Goal: Transaction & Acquisition: Purchase product/service

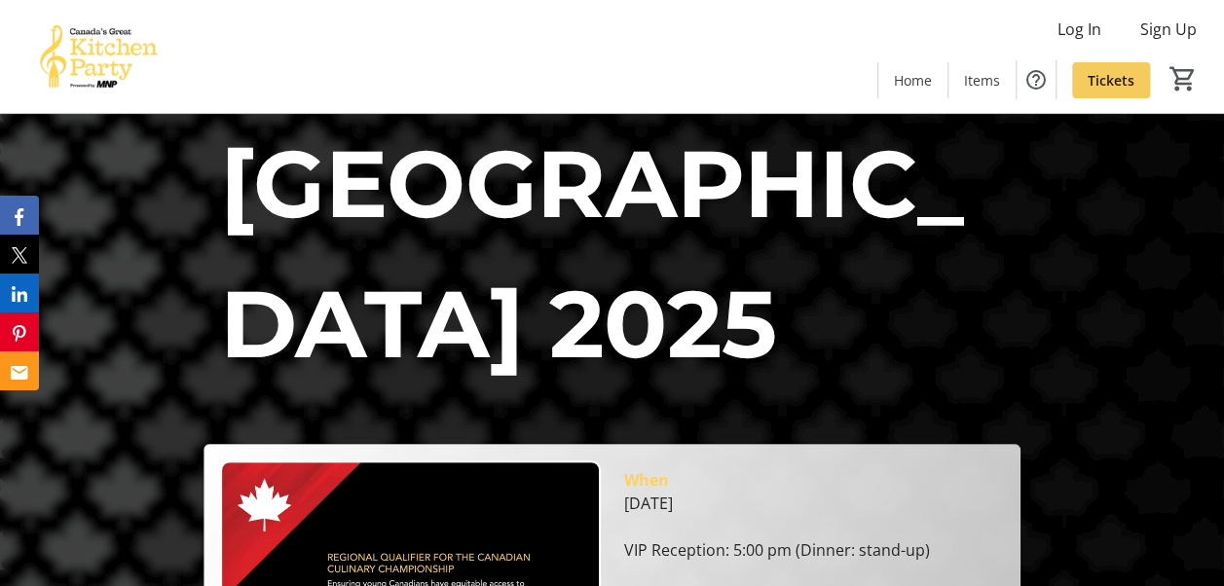
click at [1126, 75] on span "Tickets" at bounding box center [1111, 80] width 47 height 20
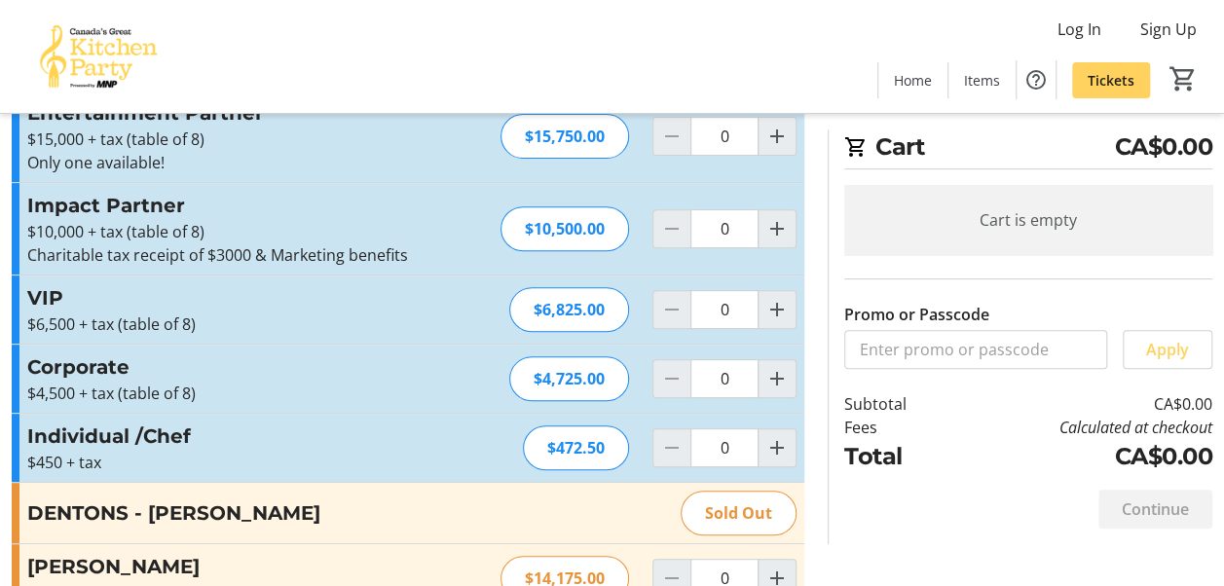
scroll to position [302, 0]
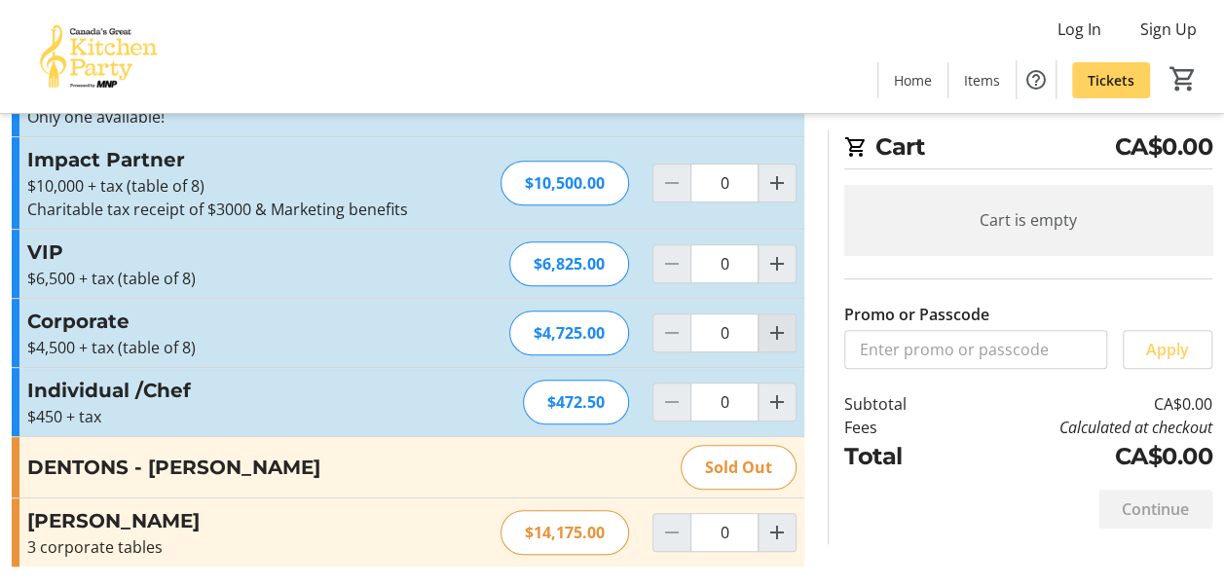
click at [783, 329] on mat-icon "Increment by one" at bounding box center [777, 332] width 23 height 23
type input "1"
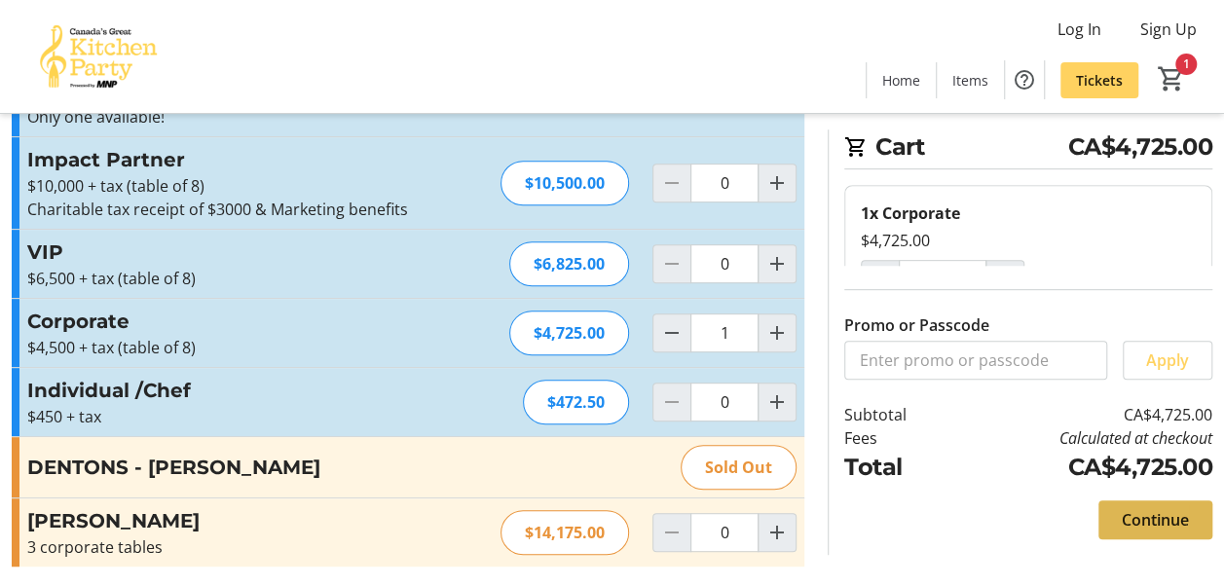
click at [1158, 528] on span "Continue" at bounding box center [1155, 519] width 67 height 23
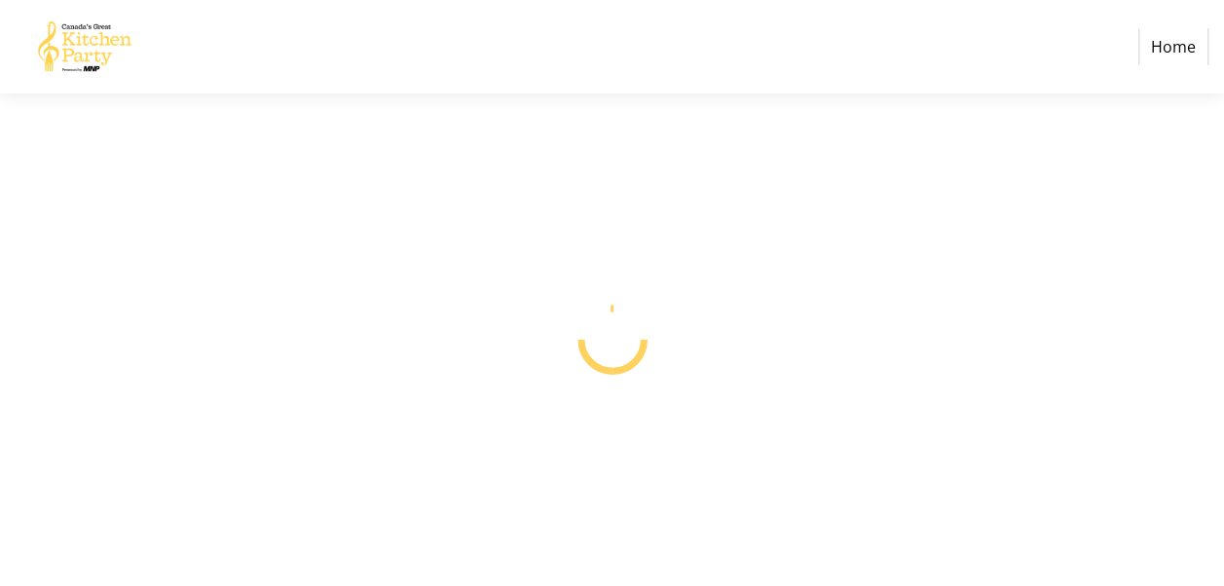
select select "CA"
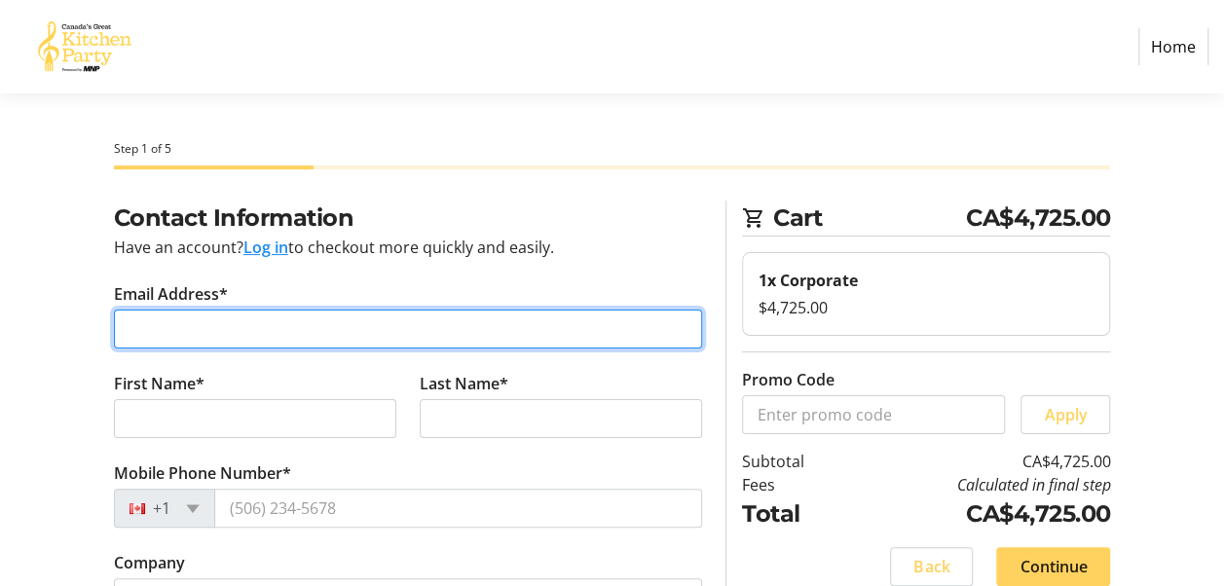
click at [270, 338] on input "Email Address*" at bounding box center [408, 329] width 589 height 39
type input "Ranvir Dhasi"
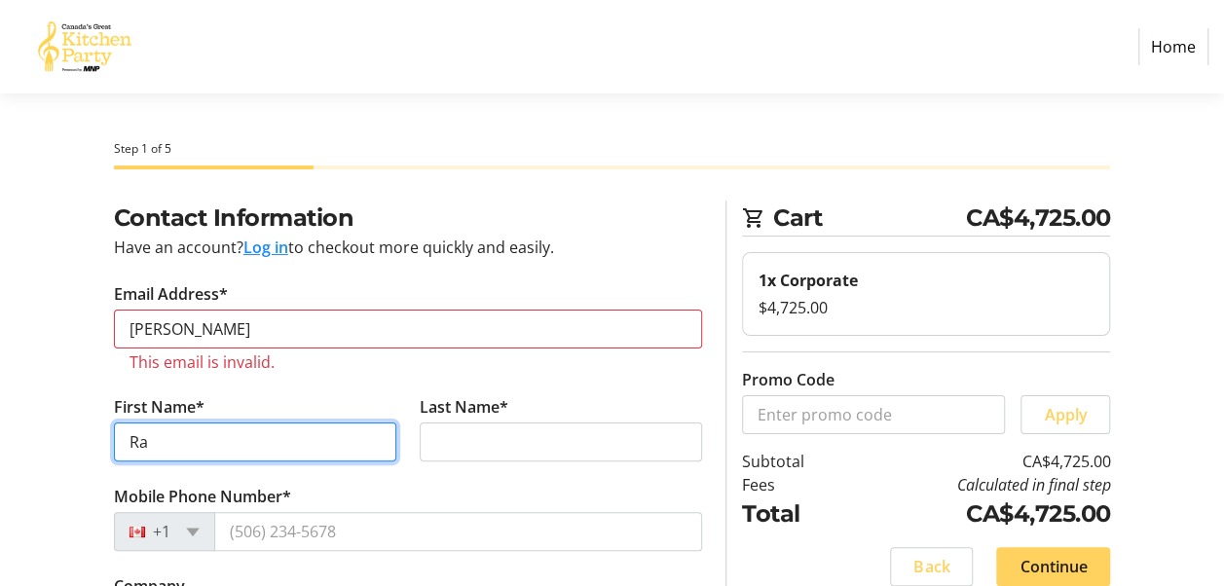
type input "Ranvir"
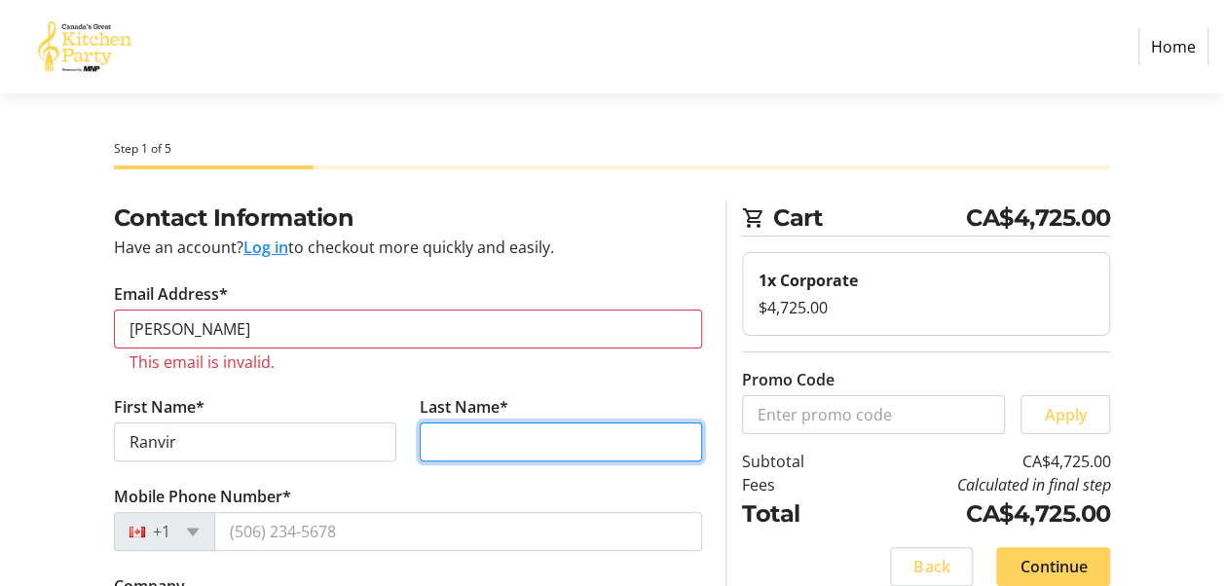
type input "Dhasi"
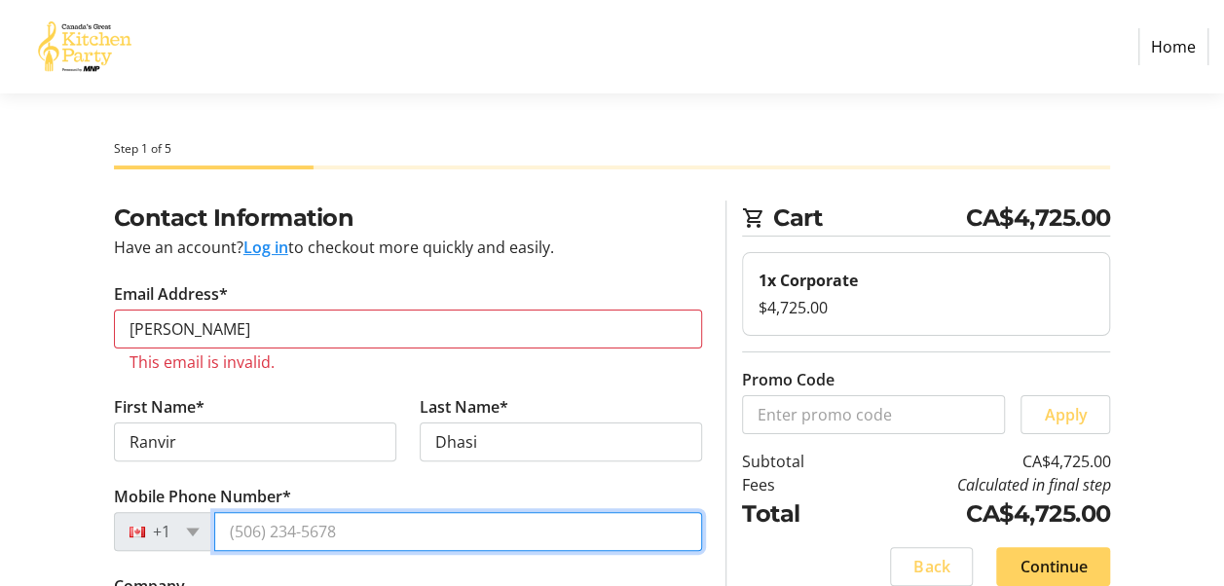
type input "[PHONE_NUMBER]"
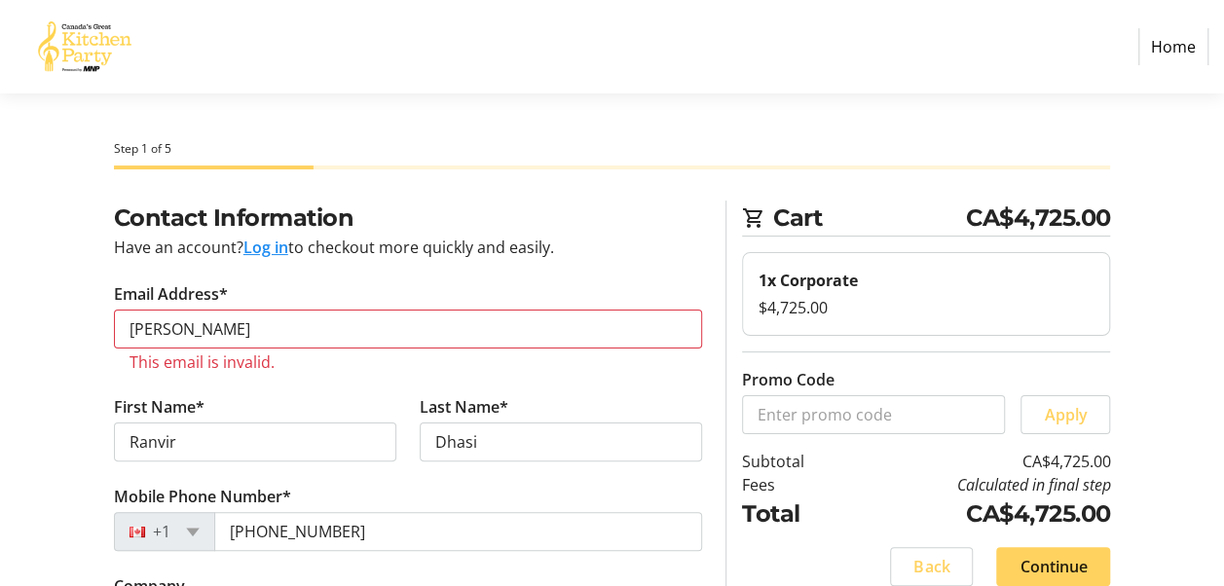
type input "National Bank"
type input "600, 311 6 Avenue SW"
type input "Calgary"
select select "AB"
type input "T2P 3H2"
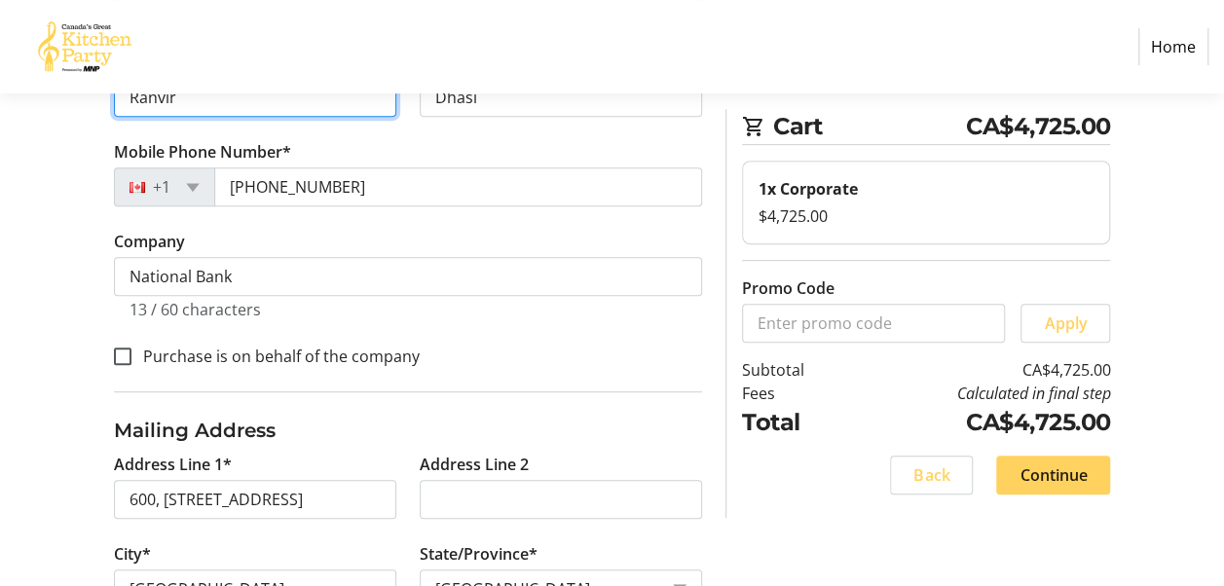
scroll to position [357, 0]
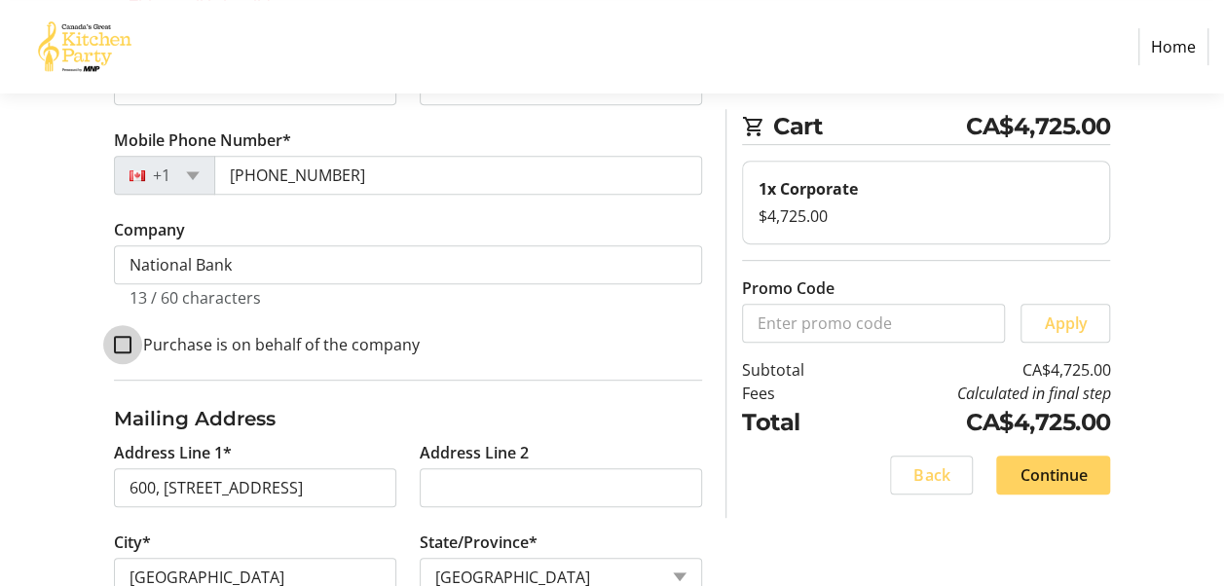
click at [125, 345] on input "Purchase is on behalf of the company" at bounding box center [123, 345] width 18 height 18
checkbox input "true"
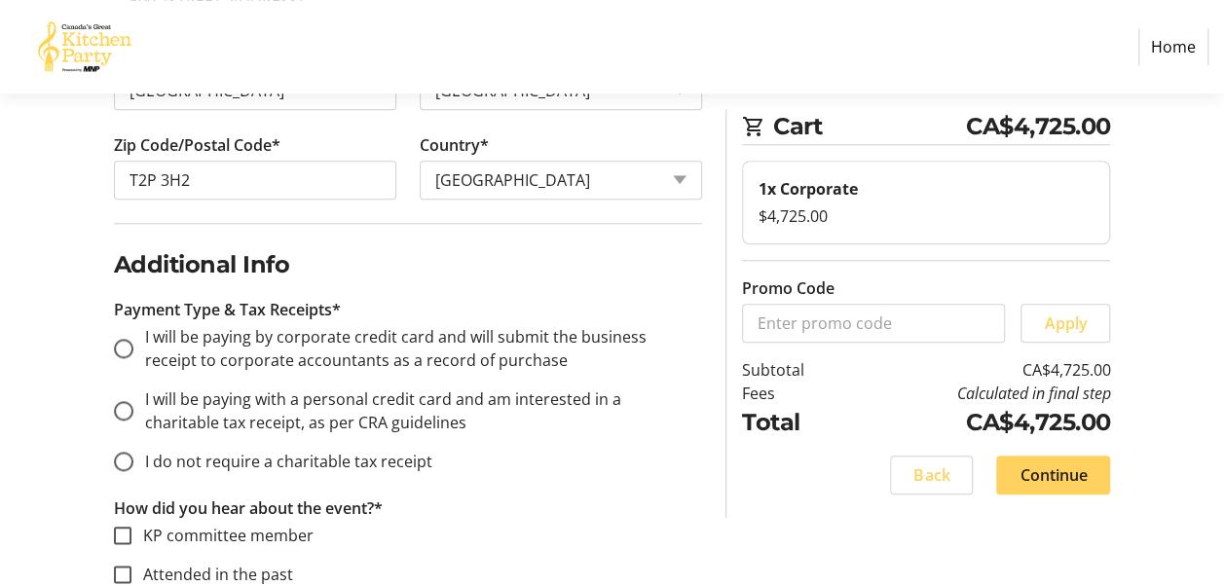
scroll to position [877, 0]
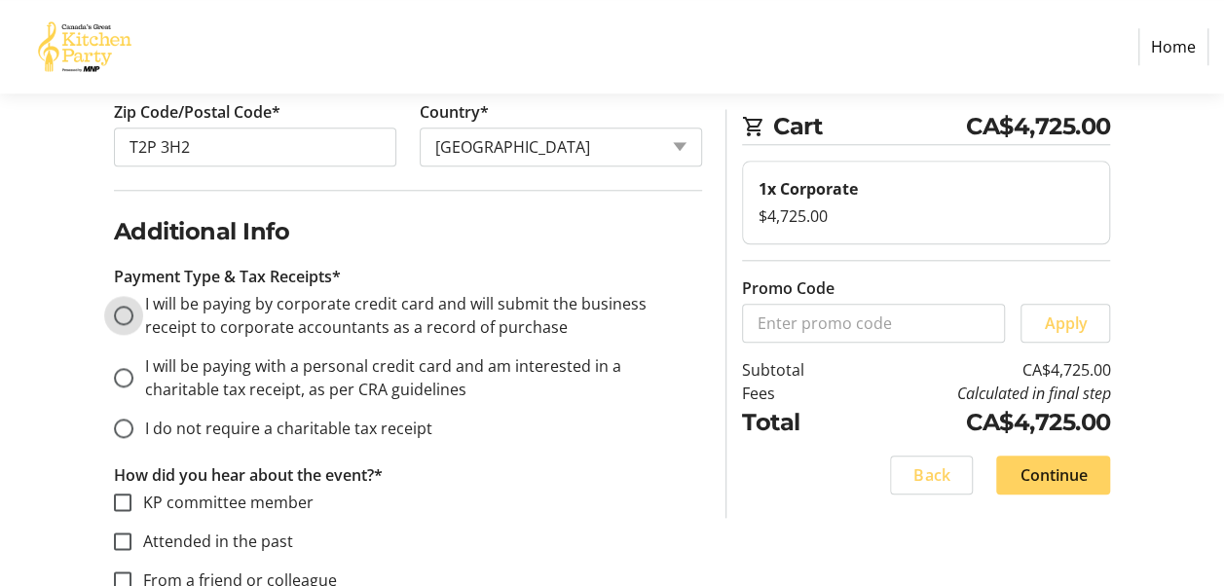
click at [121, 308] on input "I will be paying by corporate credit card and will submit the business receipt …" at bounding box center [123, 315] width 19 height 19
radio input "true"
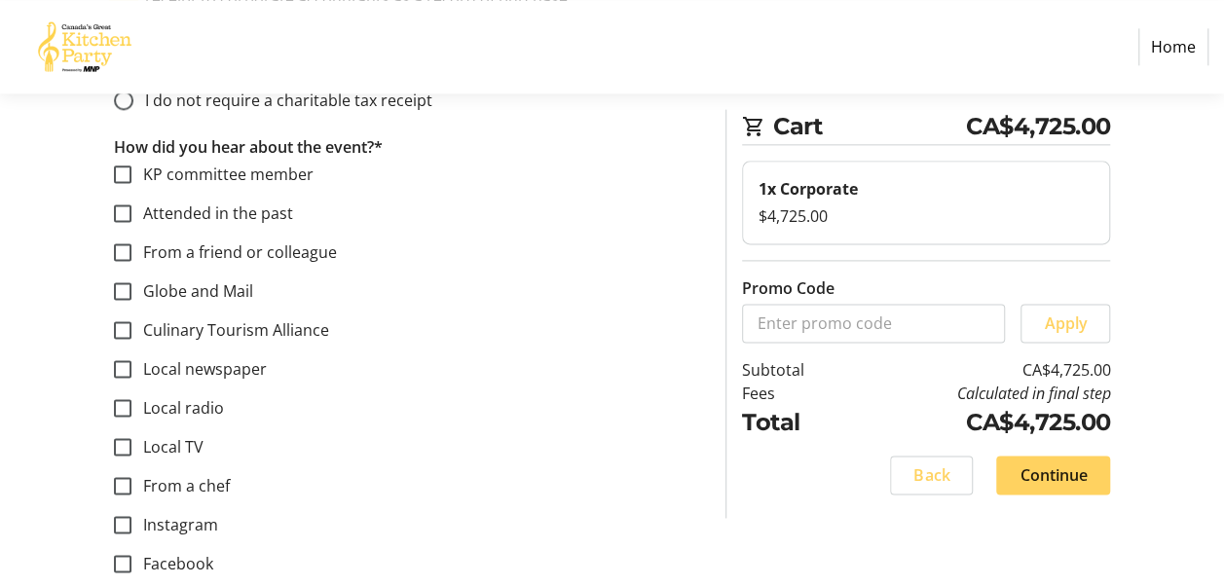
scroll to position [1184, 0]
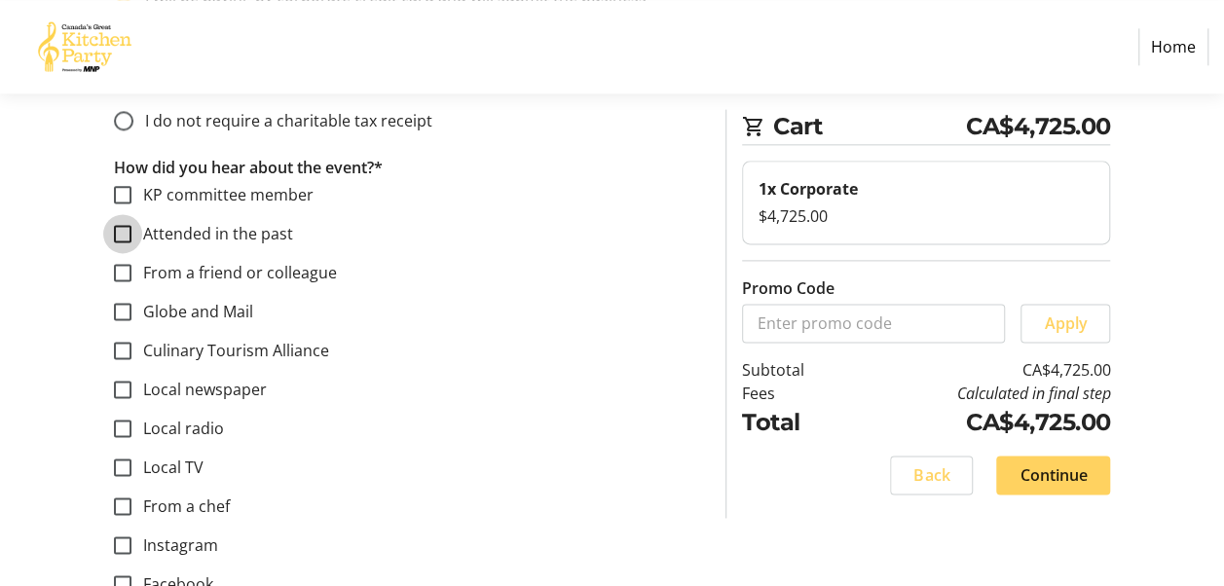
click at [129, 229] on input "Attended in the past" at bounding box center [123, 234] width 18 height 18
checkbox input "true"
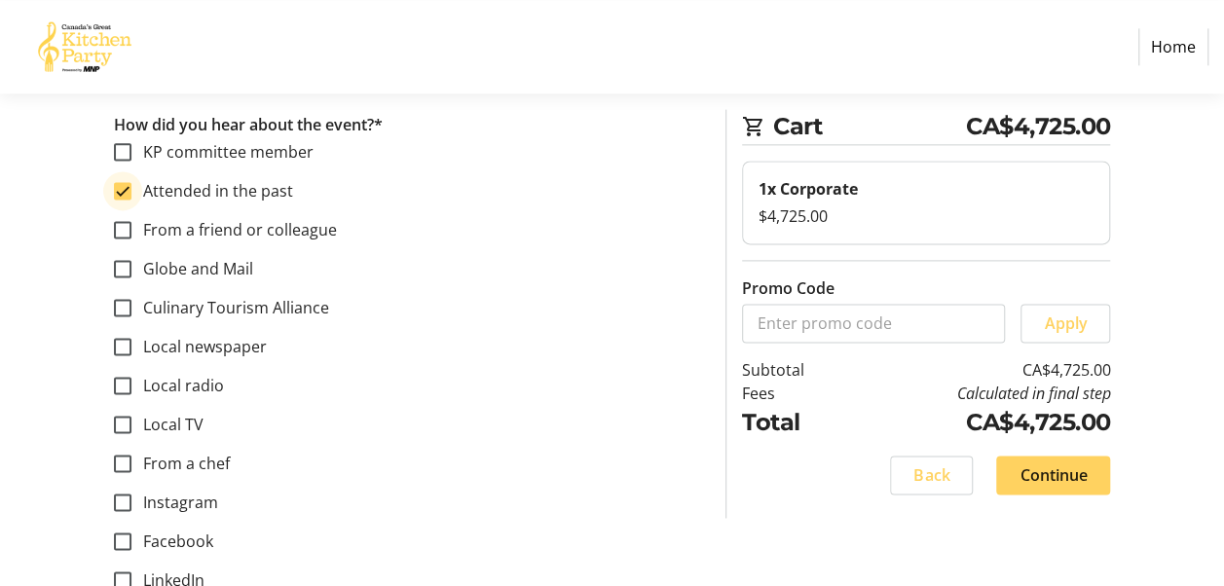
scroll to position [1314, 0]
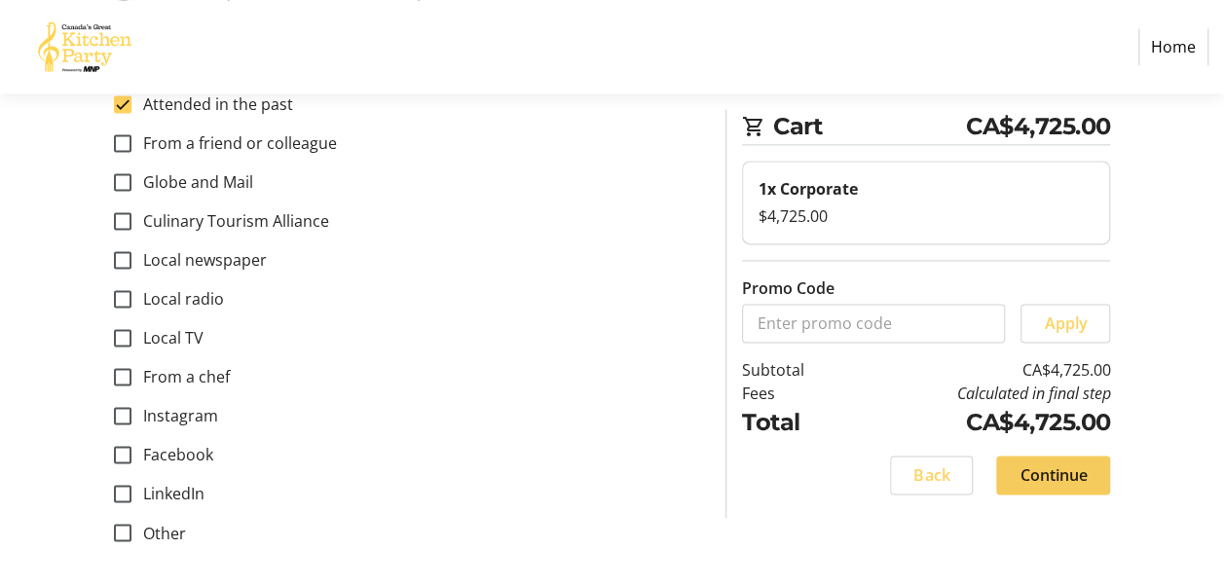
click at [1078, 477] on span "Continue" at bounding box center [1053, 475] width 67 height 23
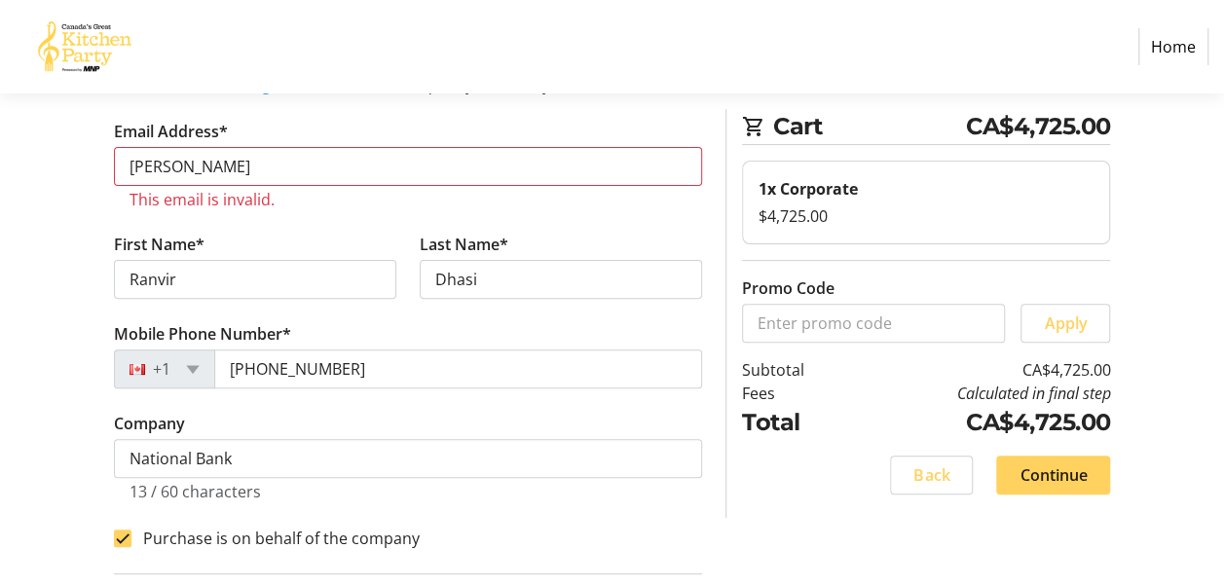
scroll to position [158, 0]
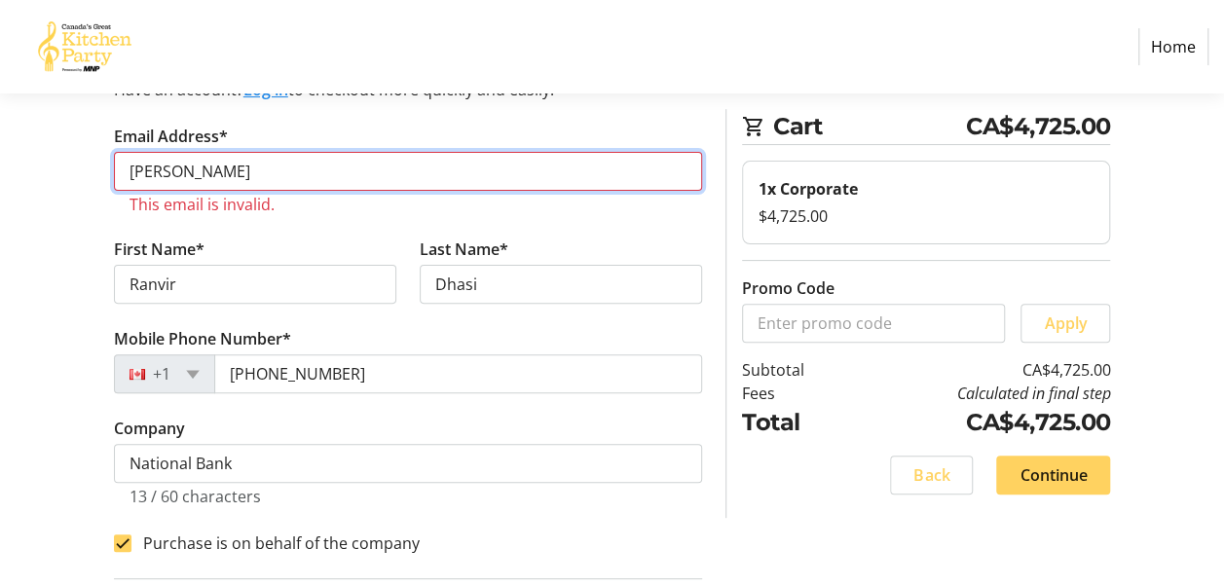
drag, startPoint x: 163, startPoint y: 169, endPoint x: 71, endPoint y: 171, distance: 91.6
type input "[EMAIL_ADDRESS][DOMAIN_NAME]"
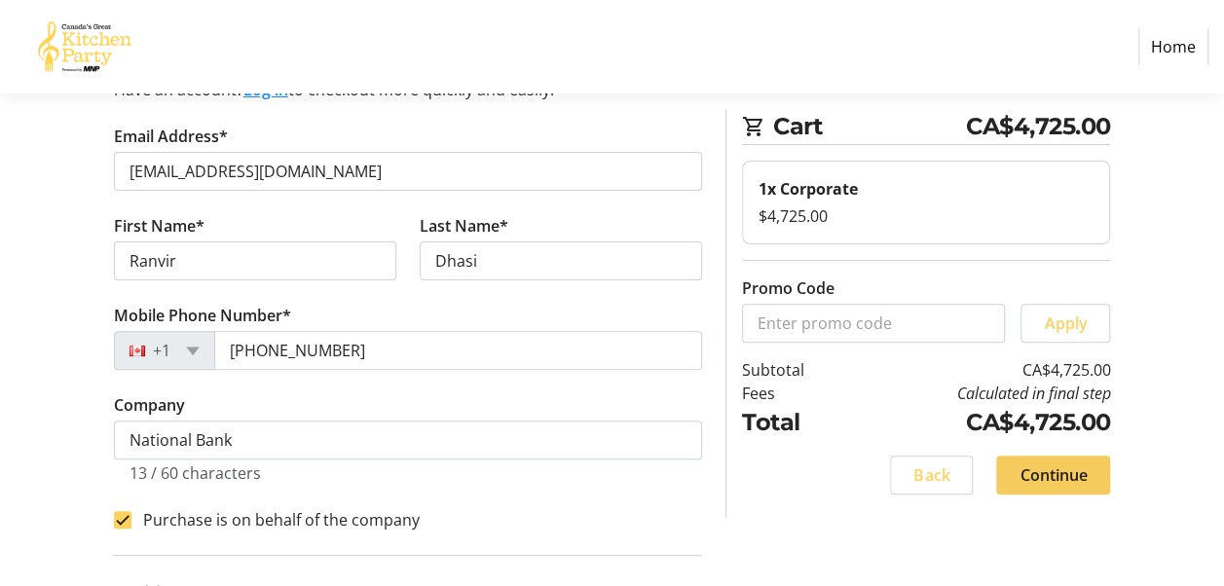
click at [1093, 488] on span at bounding box center [1053, 475] width 114 height 47
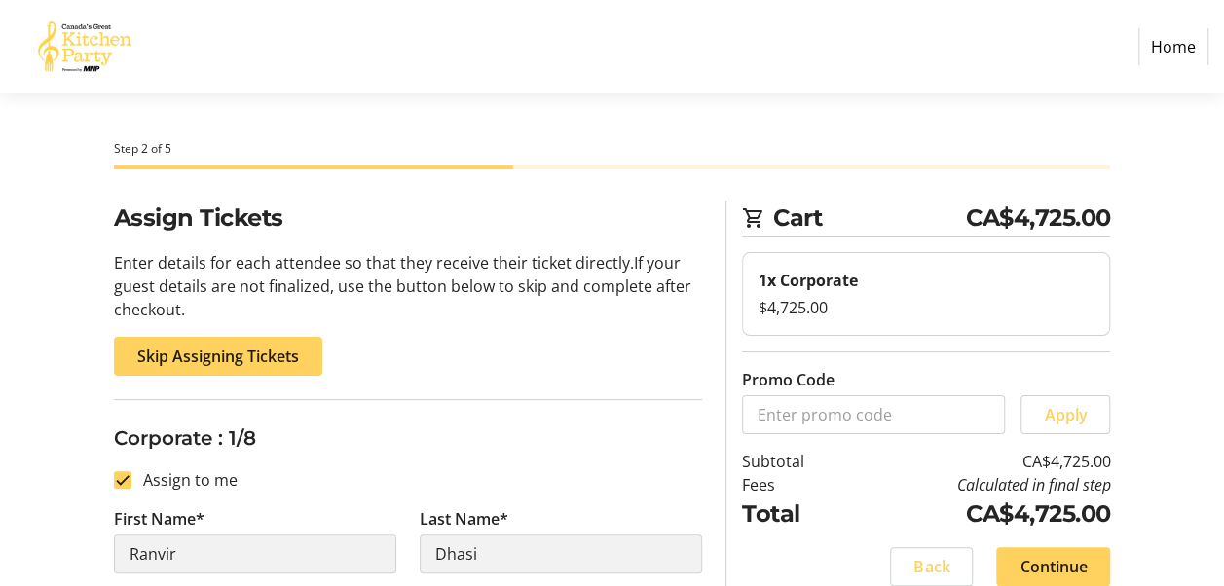
scroll to position [32, 0]
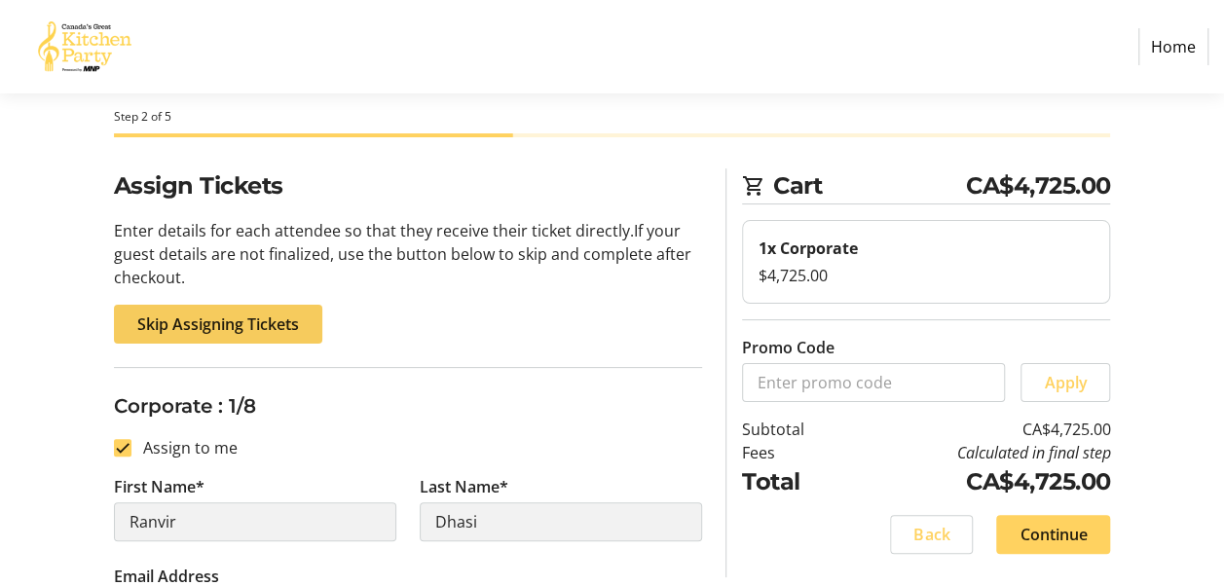
click at [174, 318] on span "Skip Assigning Tickets" at bounding box center [218, 324] width 162 height 23
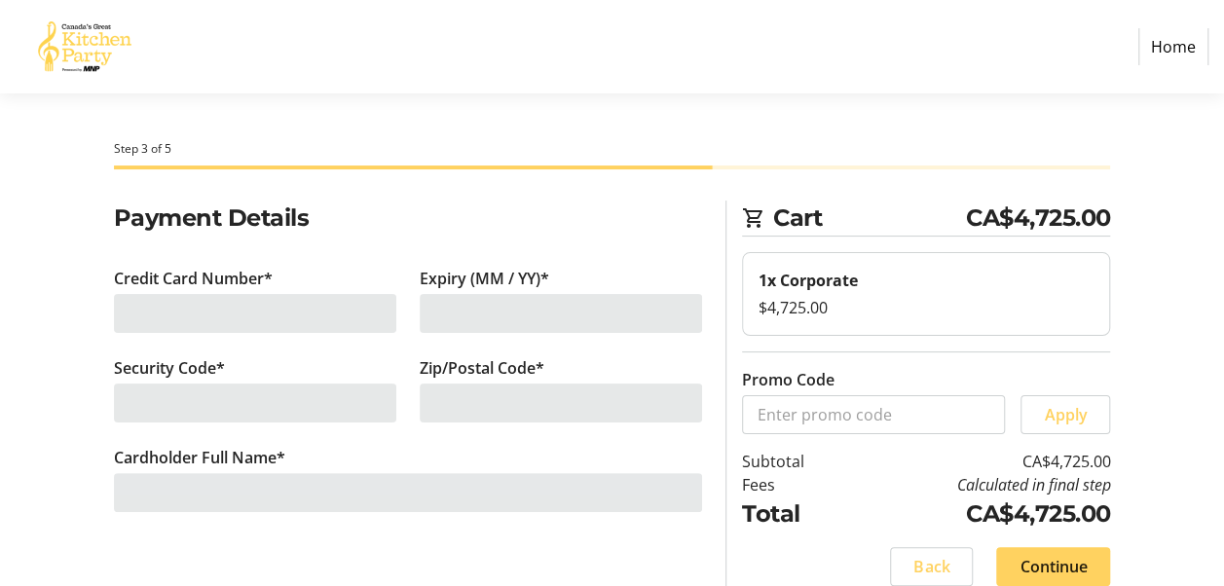
click at [265, 319] on div at bounding box center [255, 313] width 282 height 39
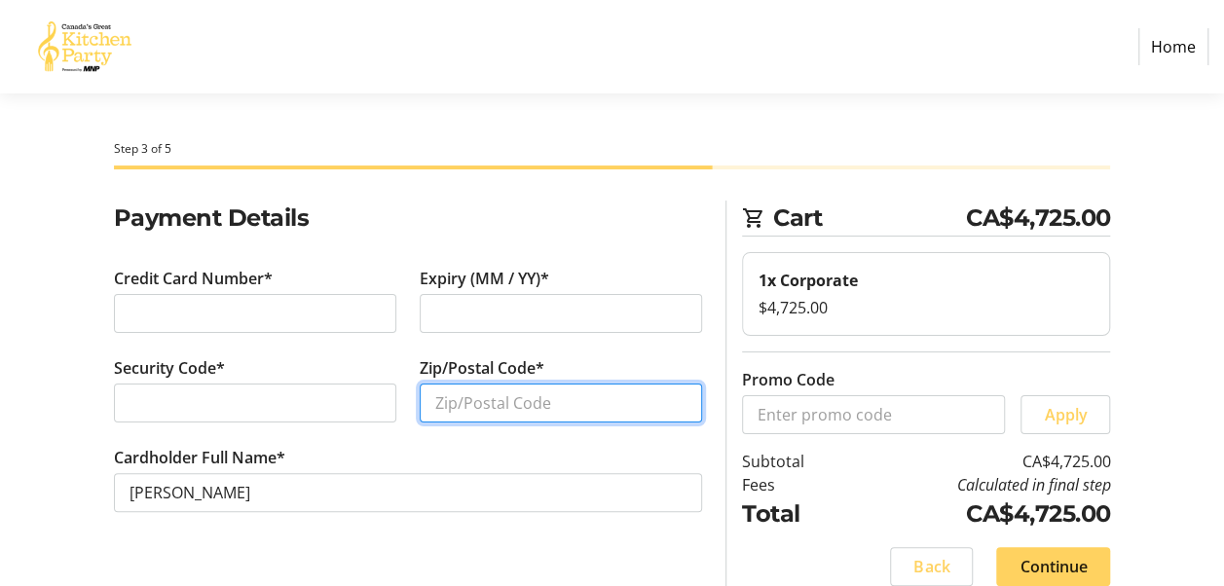
click at [434, 394] on input "Zip/Postal Code*" at bounding box center [561, 403] width 282 height 39
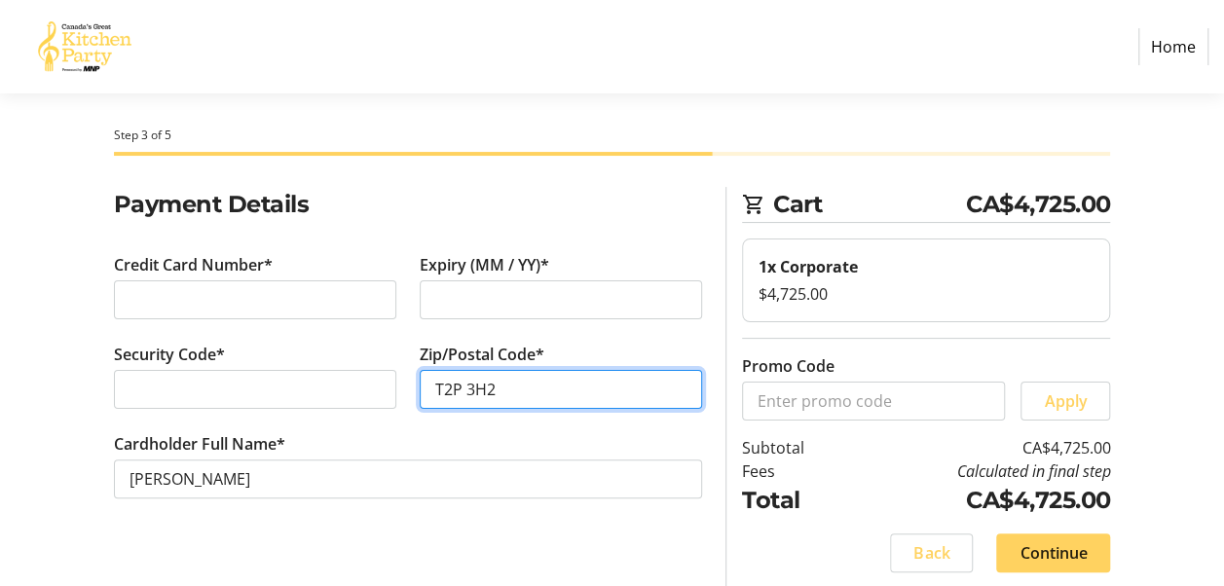
scroll to position [21, 0]
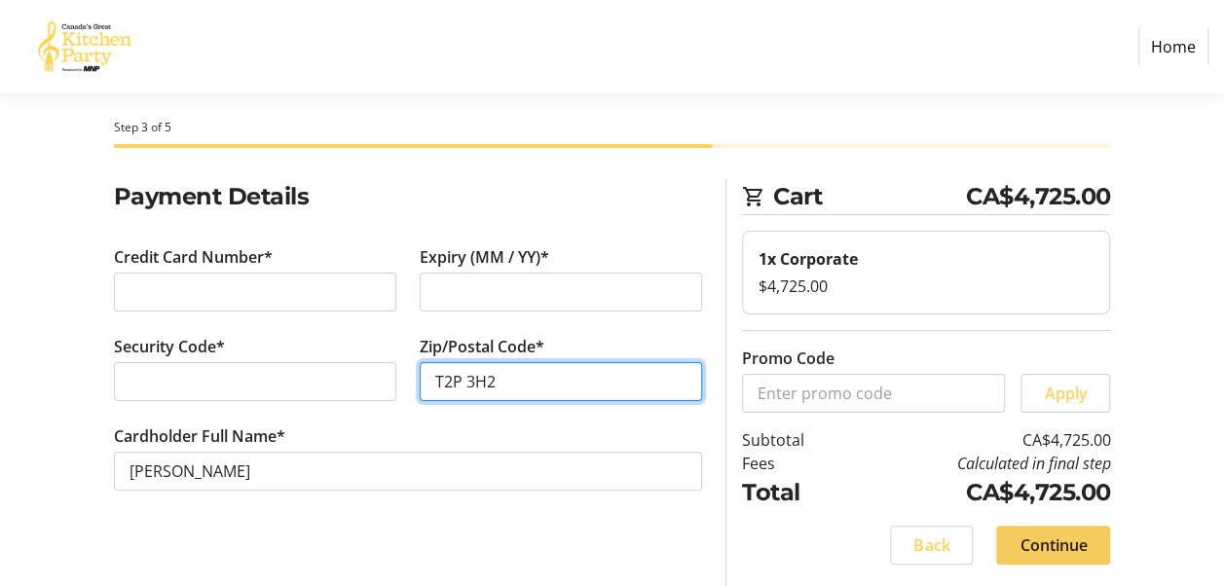
type input "T2P 3H2"
click at [1078, 553] on span "Continue" at bounding box center [1053, 545] width 67 height 23
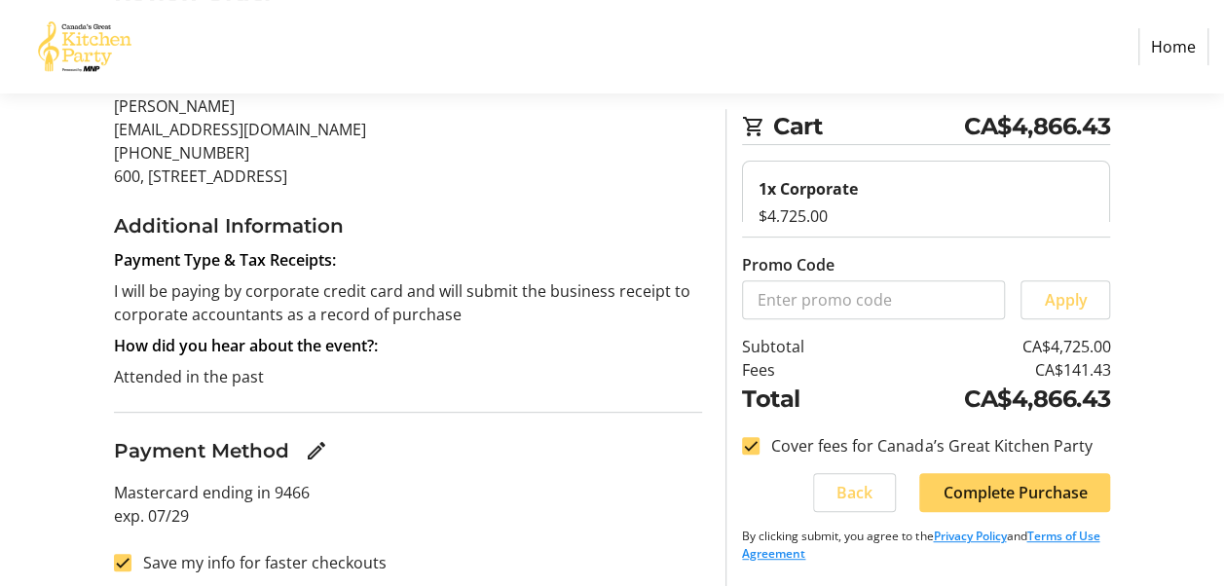
scroll to position [236, 0]
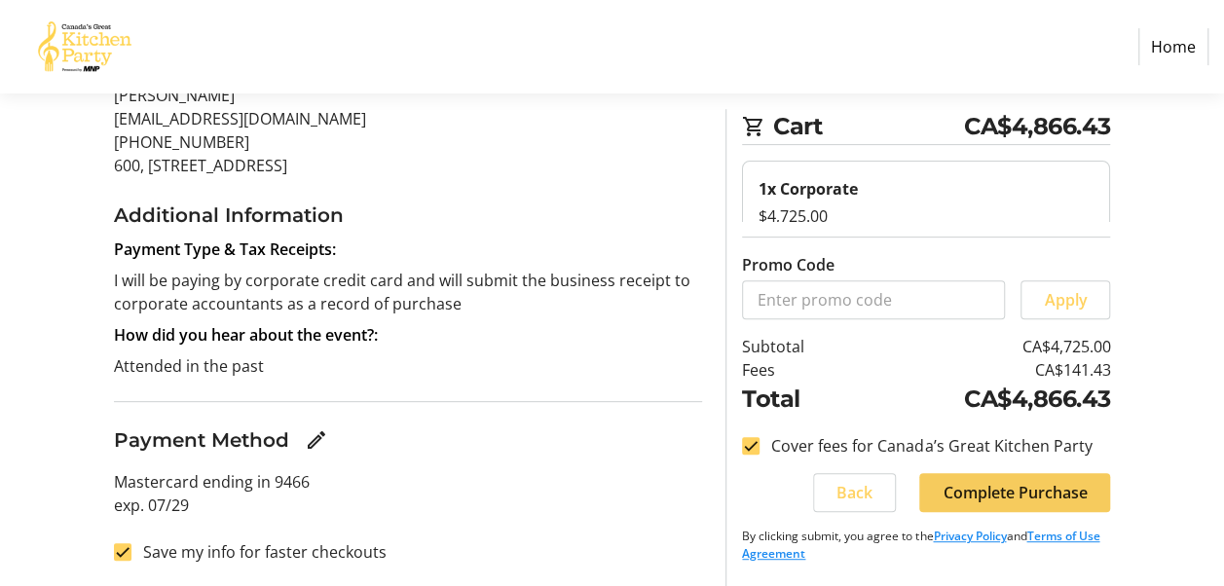
click at [1053, 493] on span "Complete Purchase" at bounding box center [1015, 492] width 144 height 23
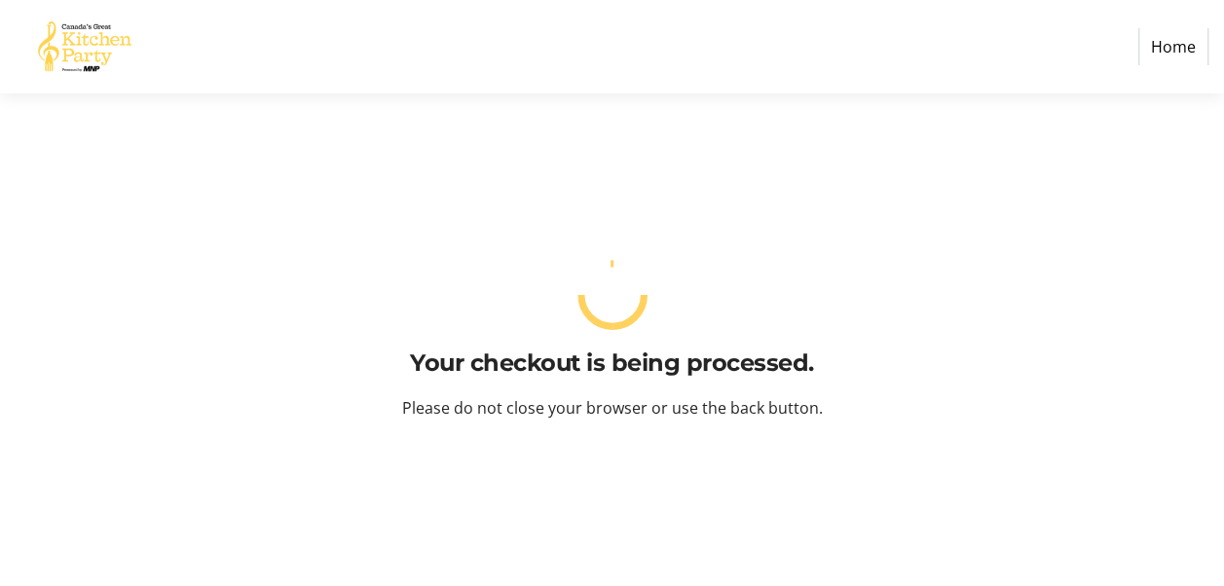
scroll to position [0, 0]
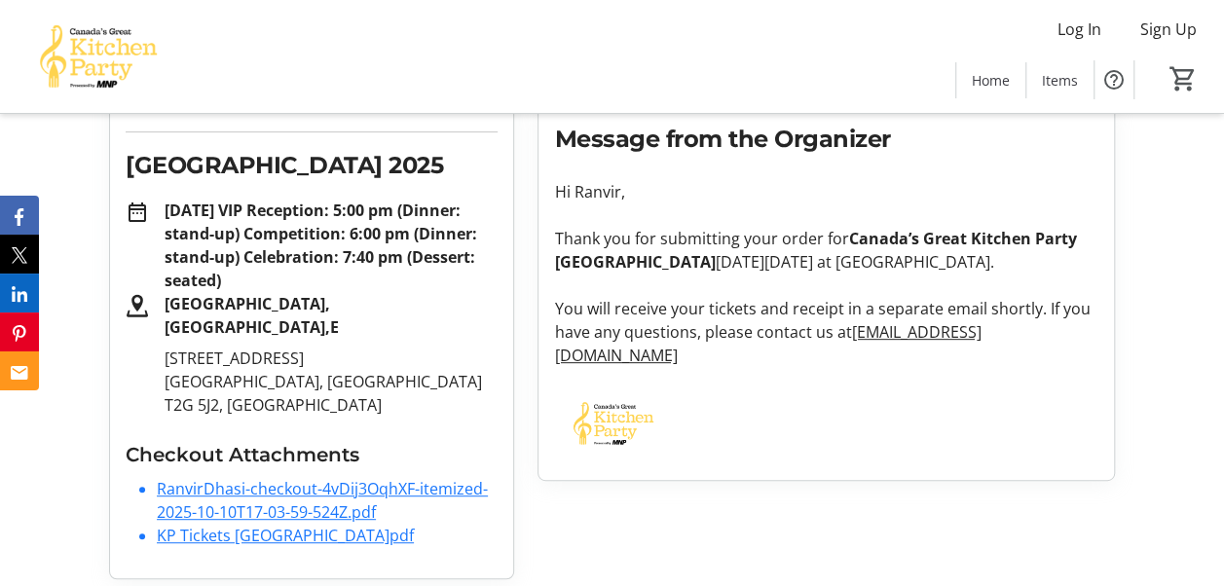
scroll to position [280, 0]
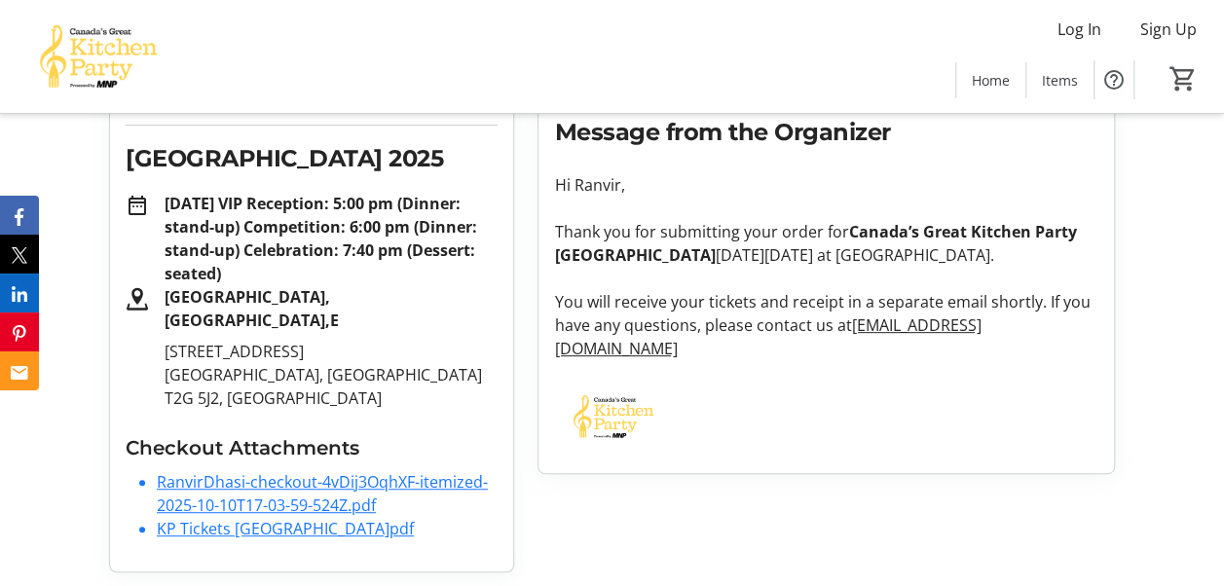
click at [249, 531] on link "KP Tickets [GEOGRAPHIC_DATA]pdf" at bounding box center [285, 528] width 257 height 21
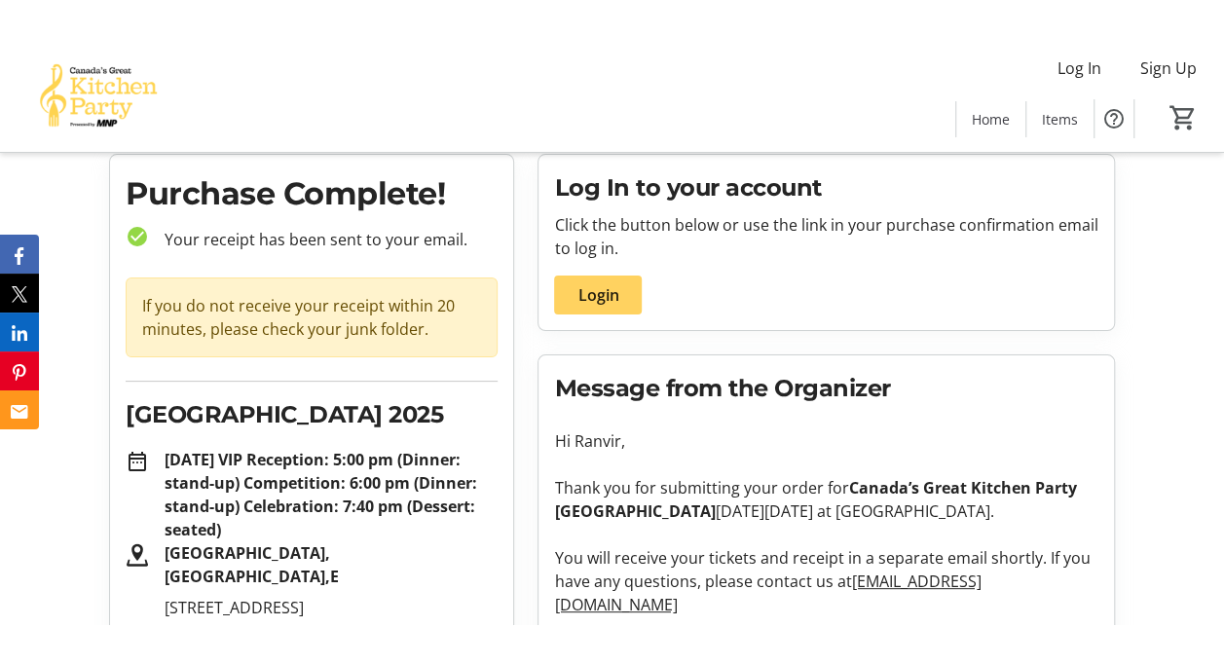
scroll to position [0, 0]
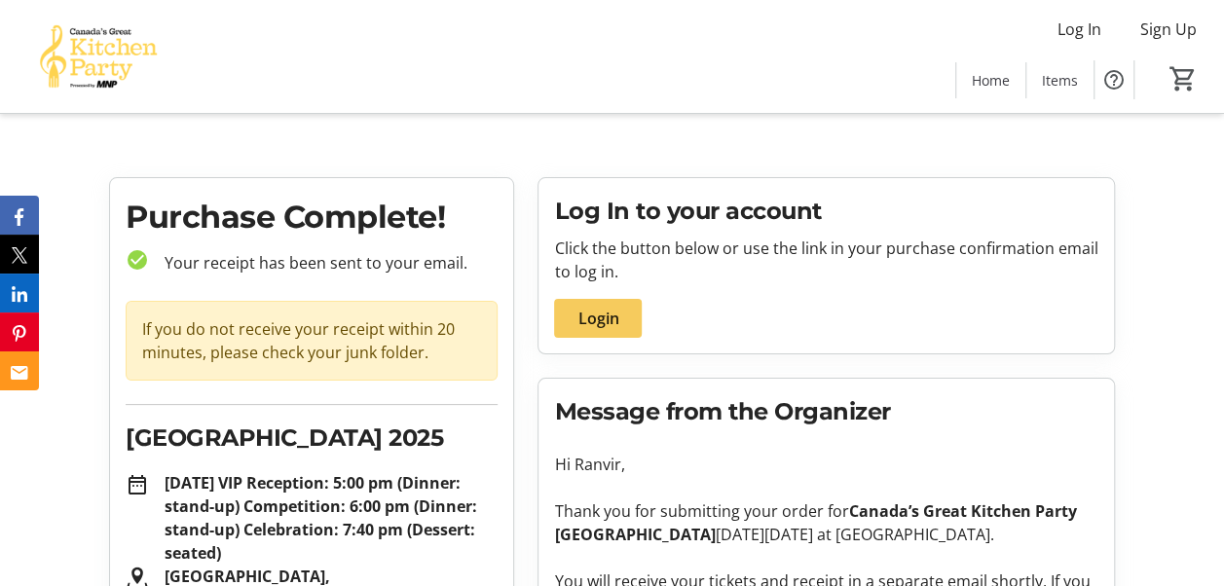
click at [610, 319] on span "Login" at bounding box center [598, 318] width 41 height 23
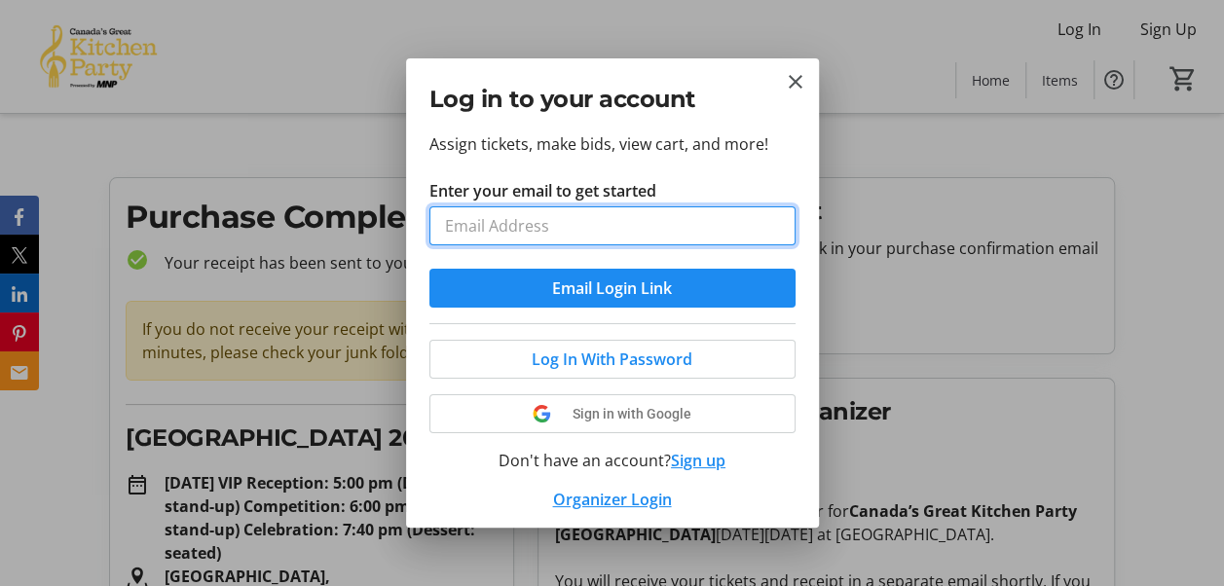
click at [624, 231] on input "Enter your email to get started" at bounding box center [613, 226] width 366 height 39
type input "[EMAIL_ADDRESS][DOMAIN_NAME]"
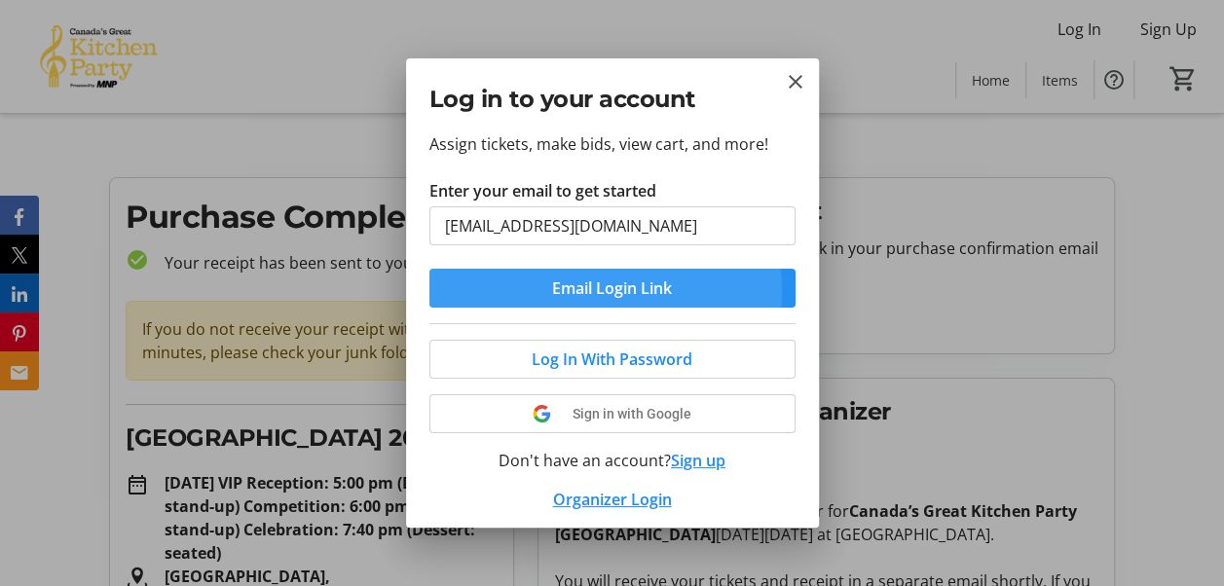
click at [596, 292] on span "Email Login Link" at bounding box center [612, 288] width 120 height 23
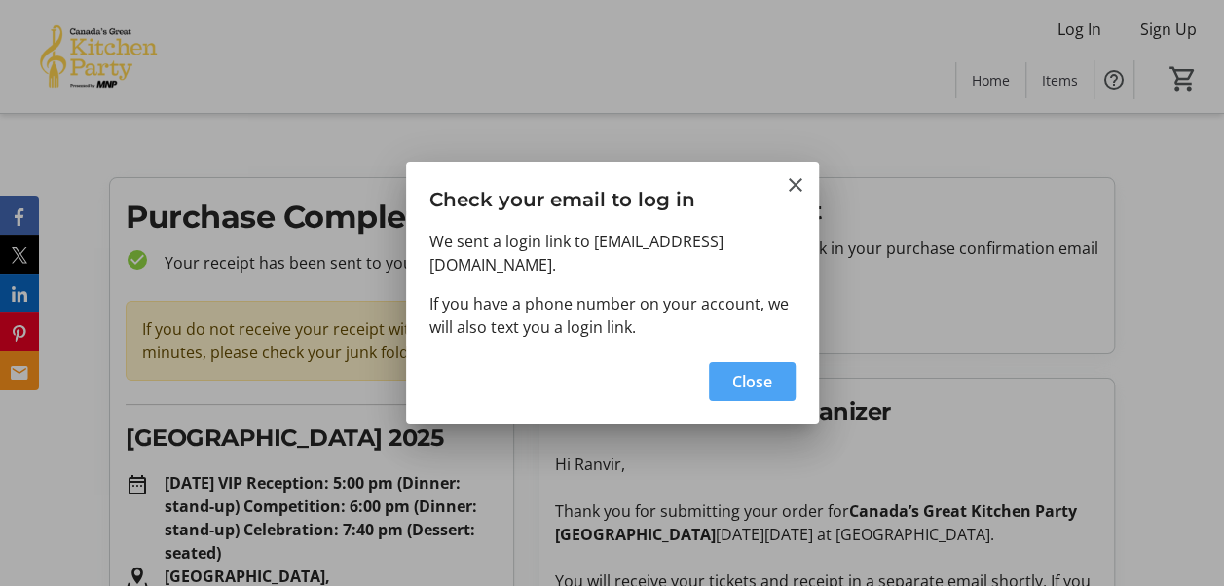
click at [779, 369] on span "button" at bounding box center [752, 381] width 87 height 47
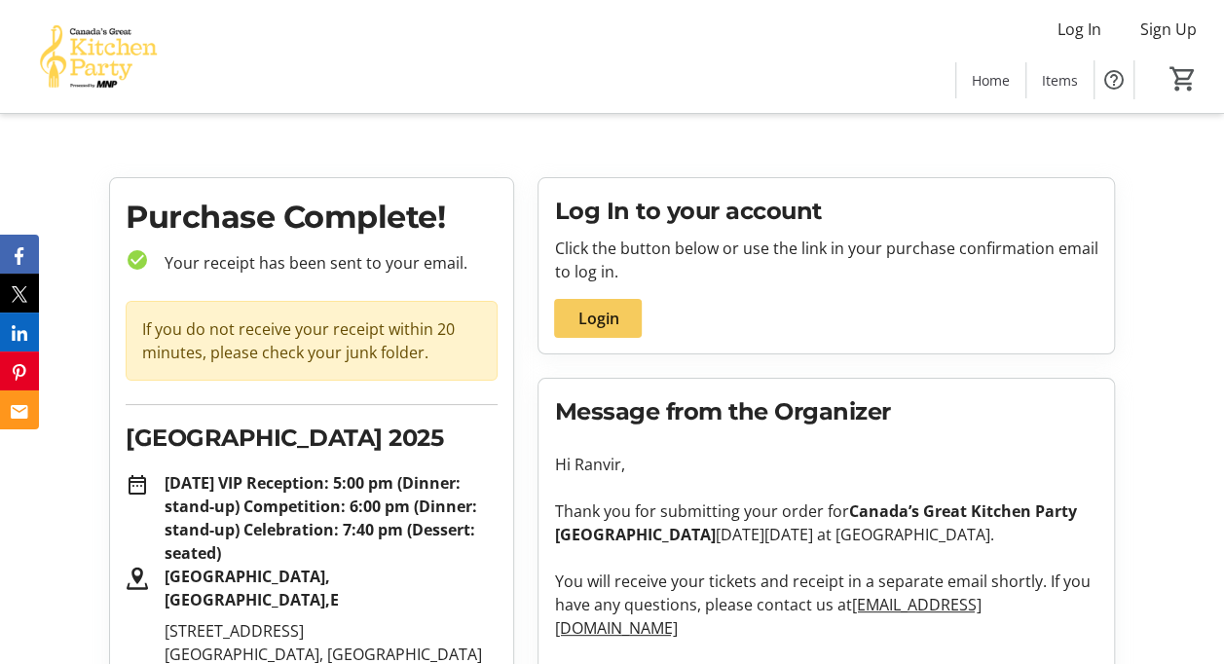
click at [616, 322] on span "Login" at bounding box center [598, 318] width 41 height 23
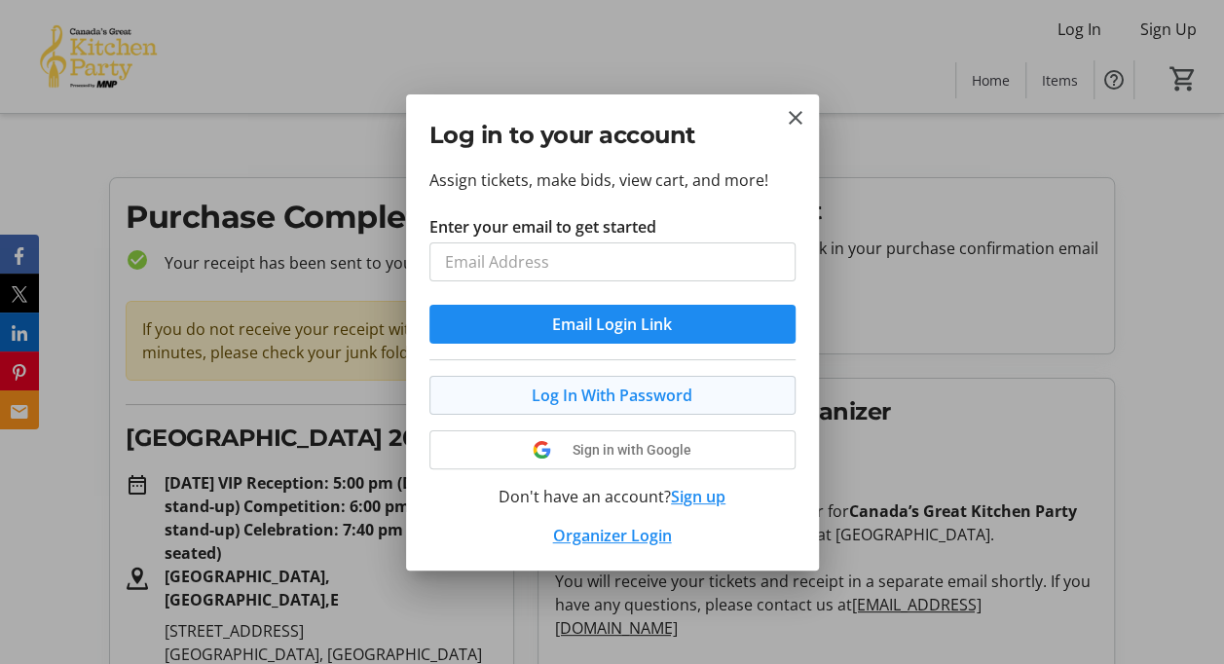
click at [620, 397] on span "Log In With Password" at bounding box center [612, 395] width 161 height 23
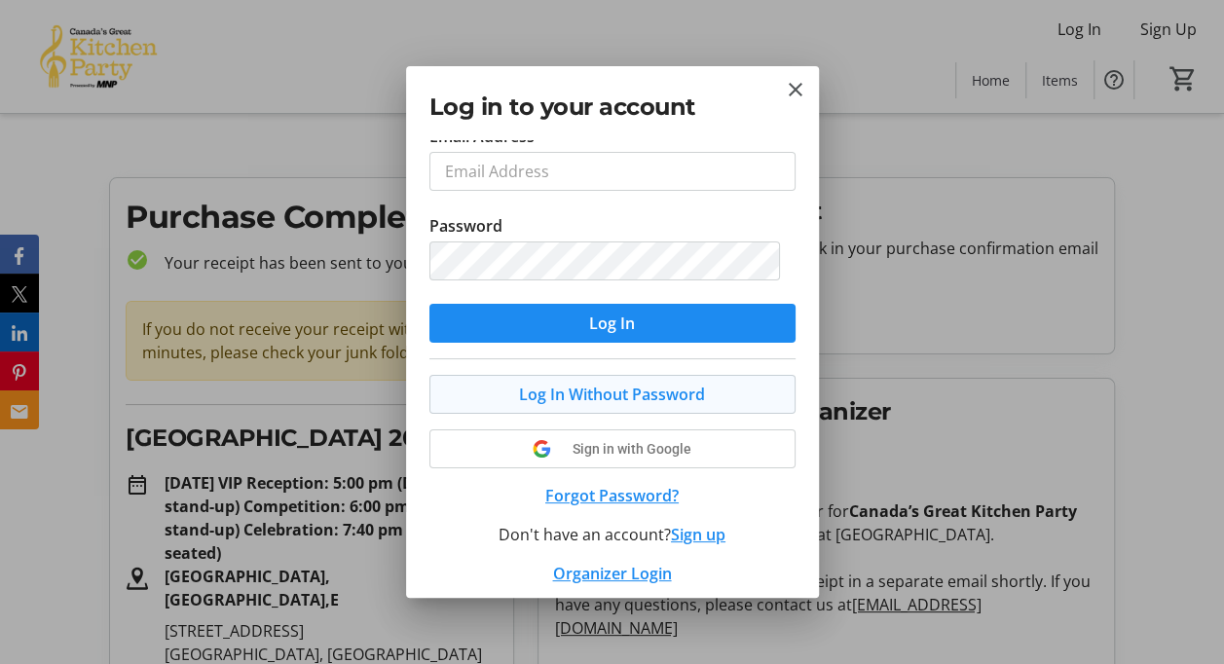
scroll to position [70, 0]
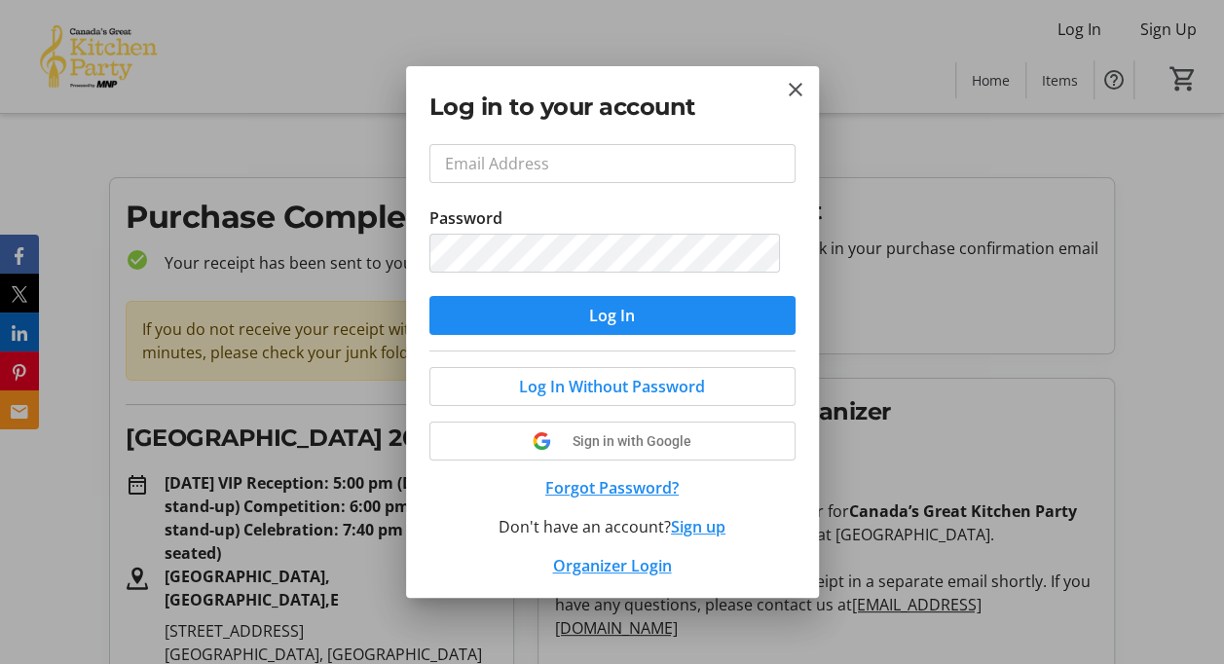
click at [692, 529] on button "Sign up" at bounding box center [698, 526] width 55 height 23
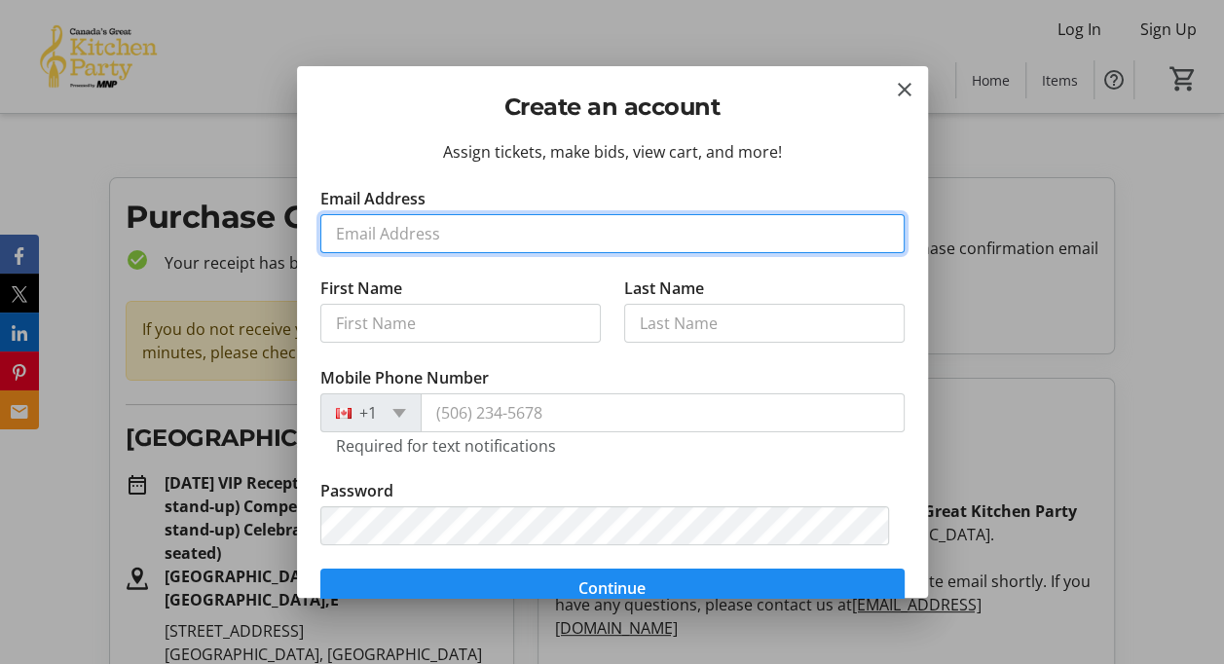
click at [498, 236] on input "Email Address" at bounding box center [612, 233] width 584 height 39
type input "[EMAIL_ADDRESS][DOMAIN_NAME]"
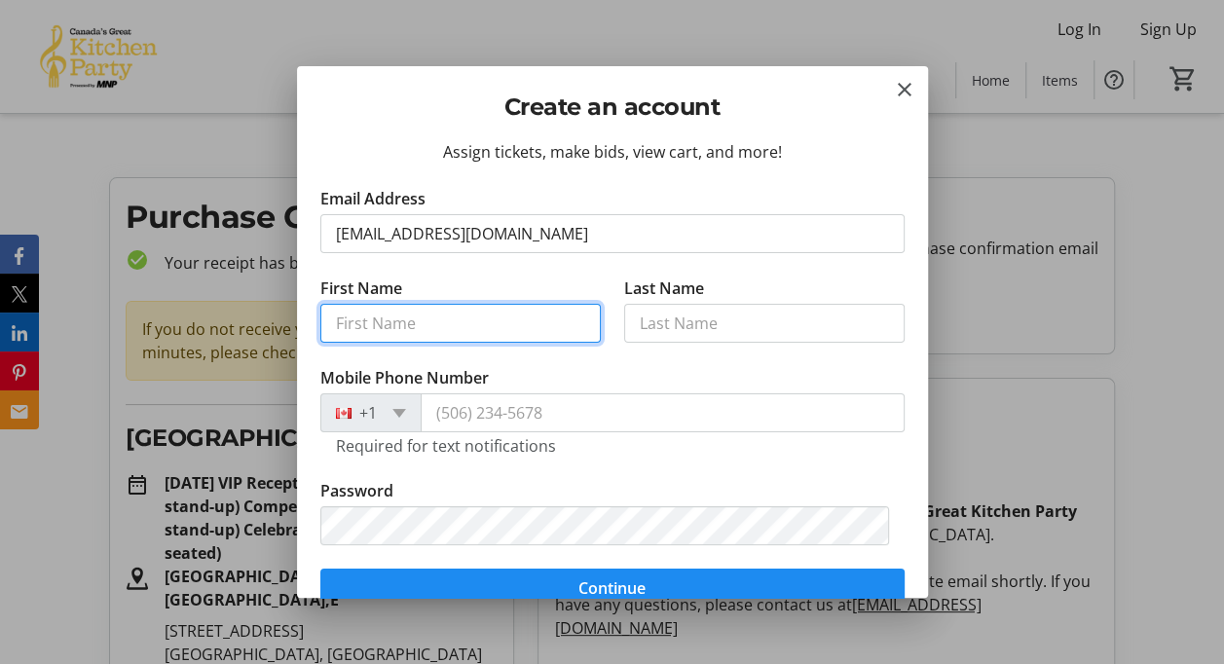
type input "Ranvir"
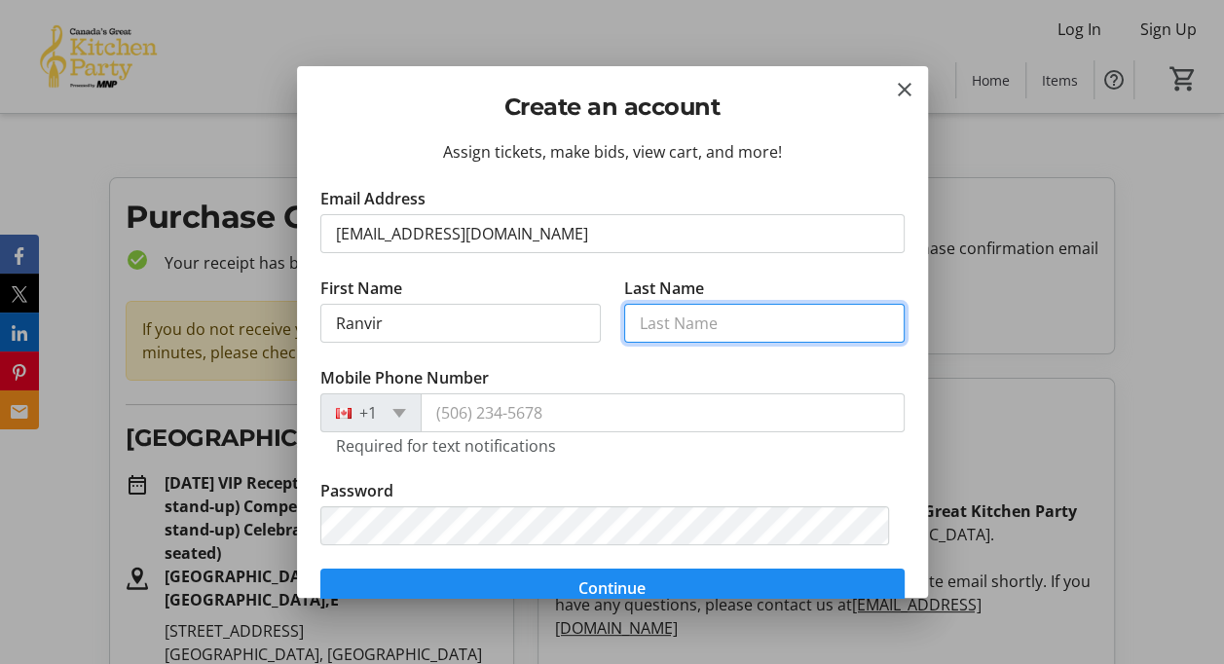
type input "DHASI"
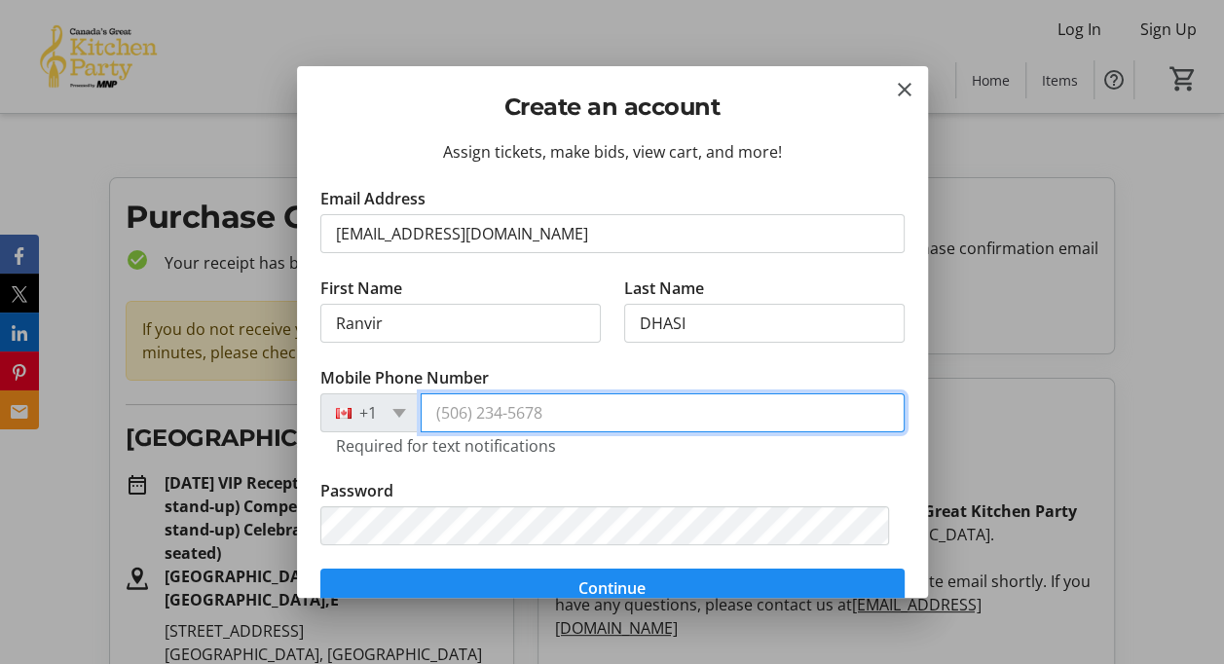
type input "[PHONE_NUMBER]"
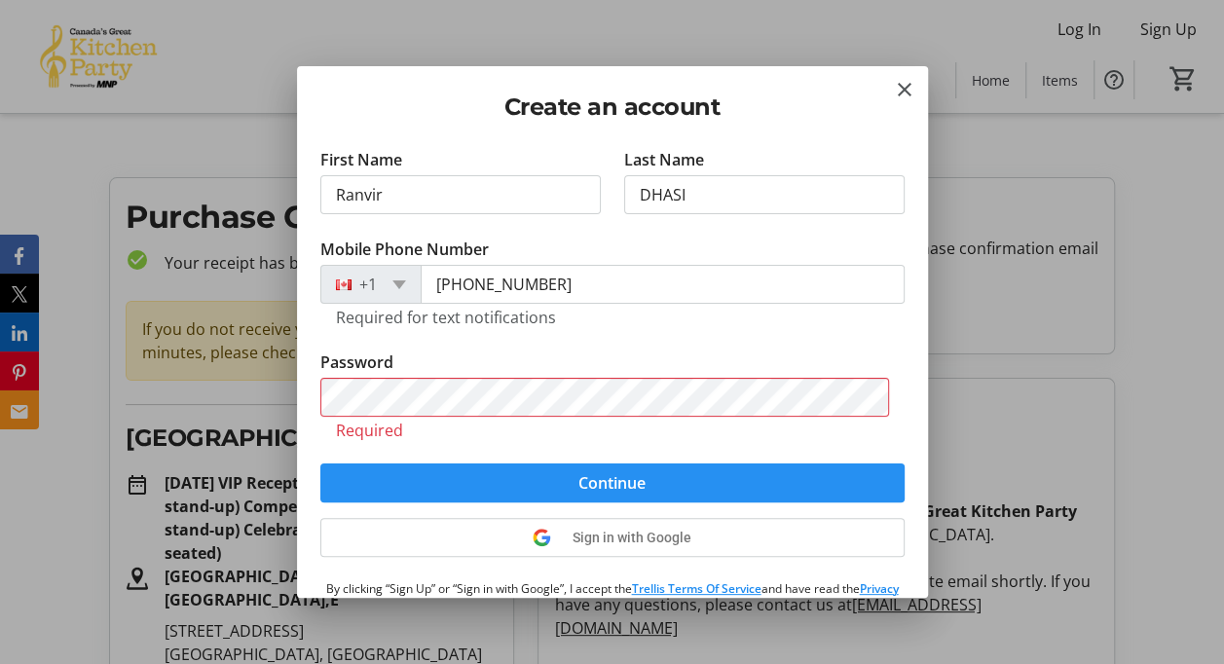
scroll to position [130, 0]
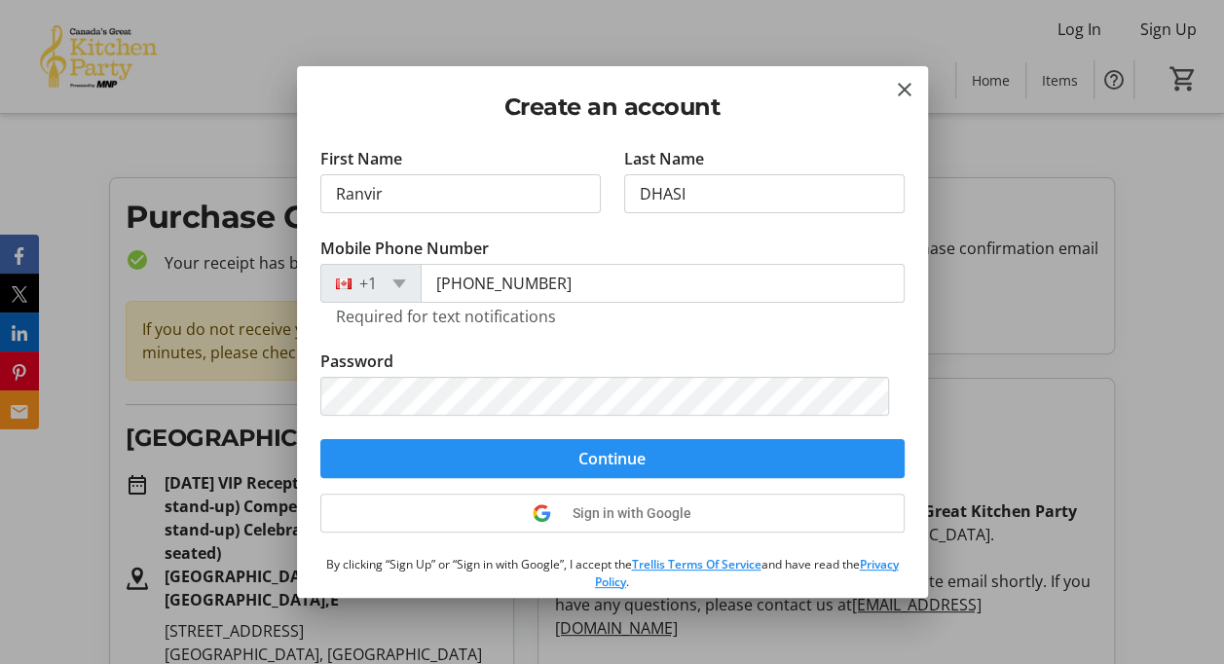
click at [734, 454] on span "submit" at bounding box center [612, 458] width 584 height 47
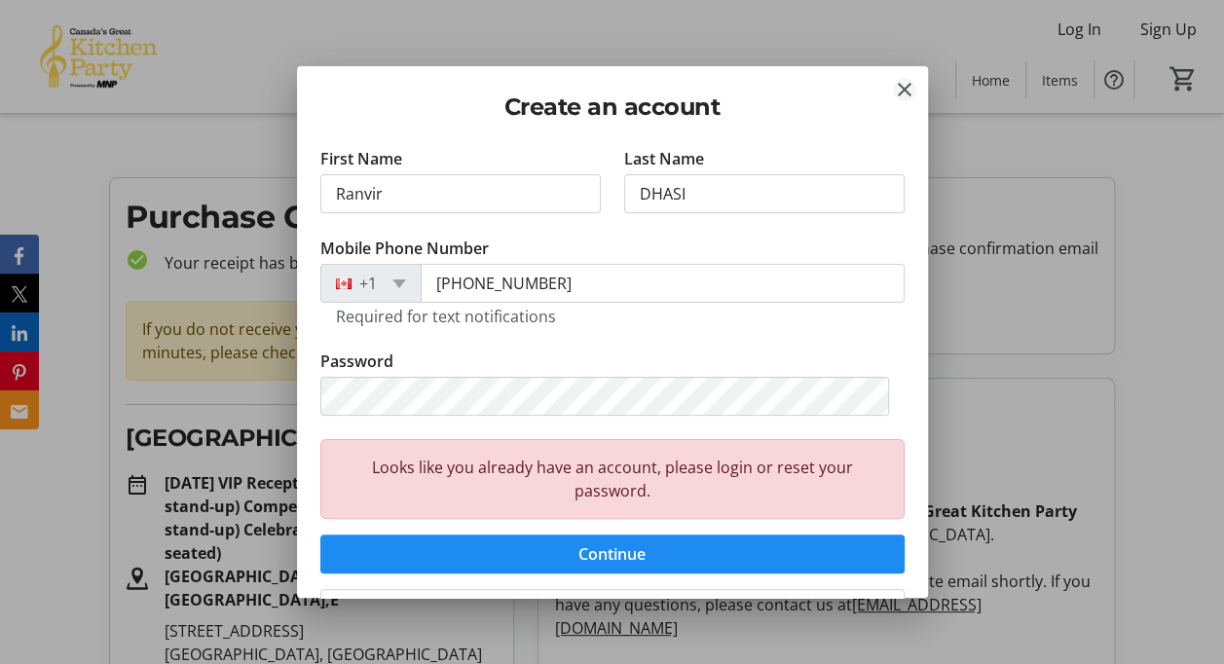
click at [912, 82] on mat-icon "Close" at bounding box center [904, 89] width 23 height 23
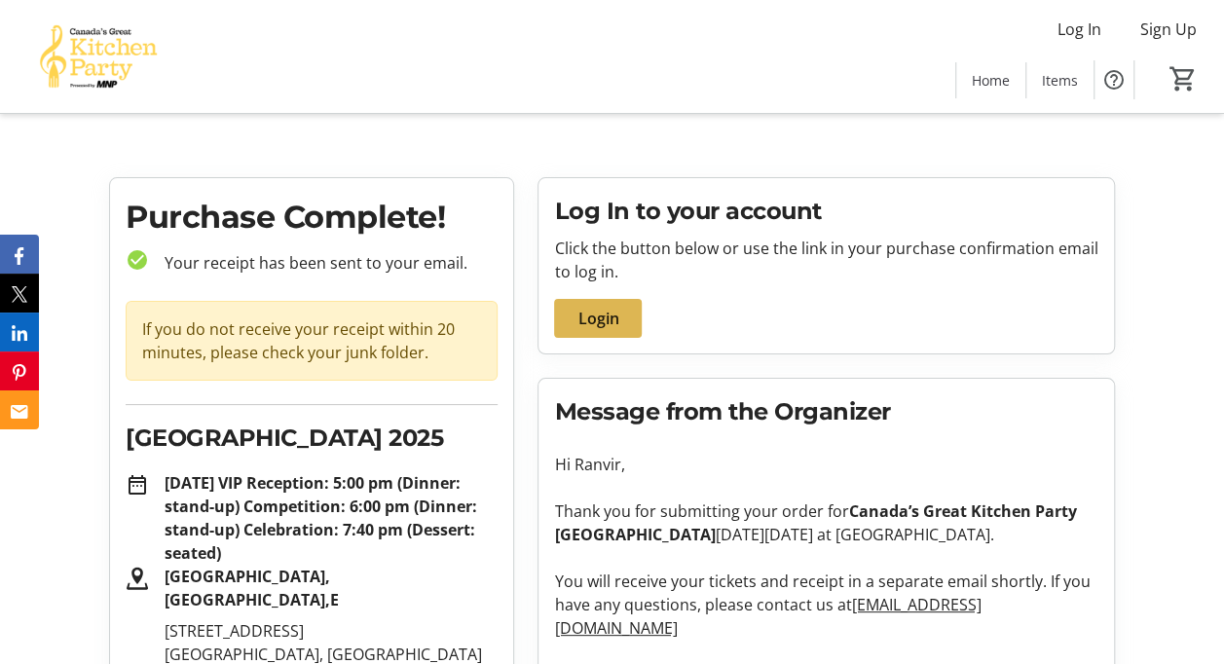
click at [624, 315] on span at bounding box center [598, 318] width 88 height 47
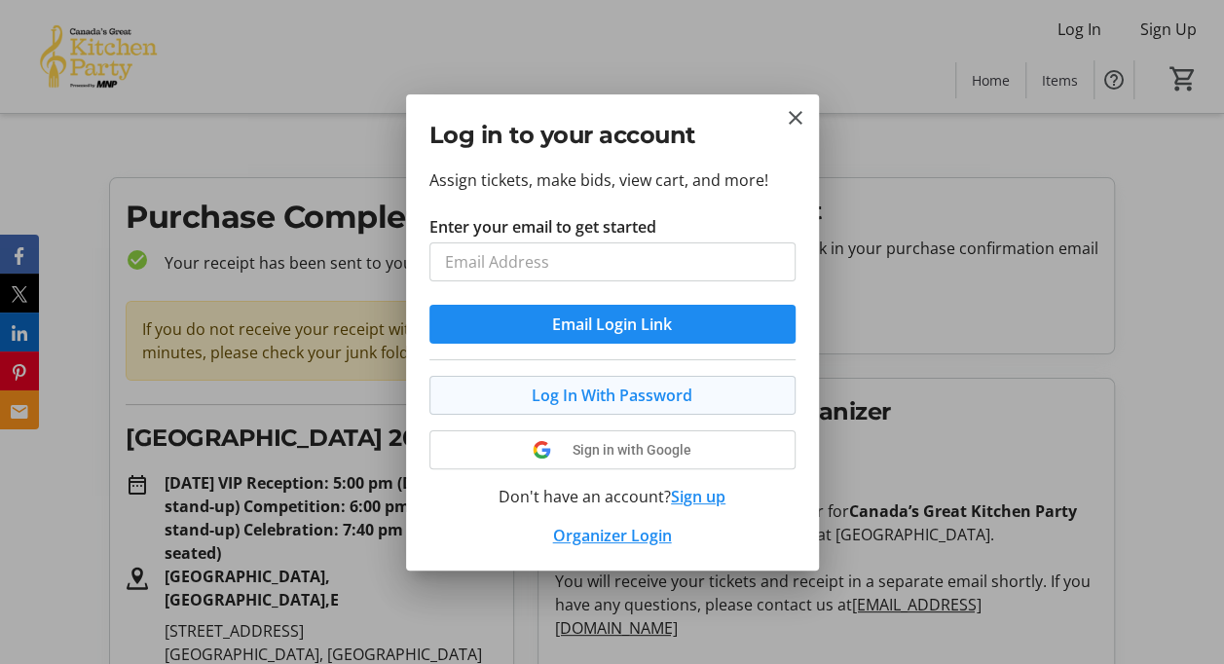
click at [575, 402] on span "Log In With Password" at bounding box center [612, 395] width 161 height 23
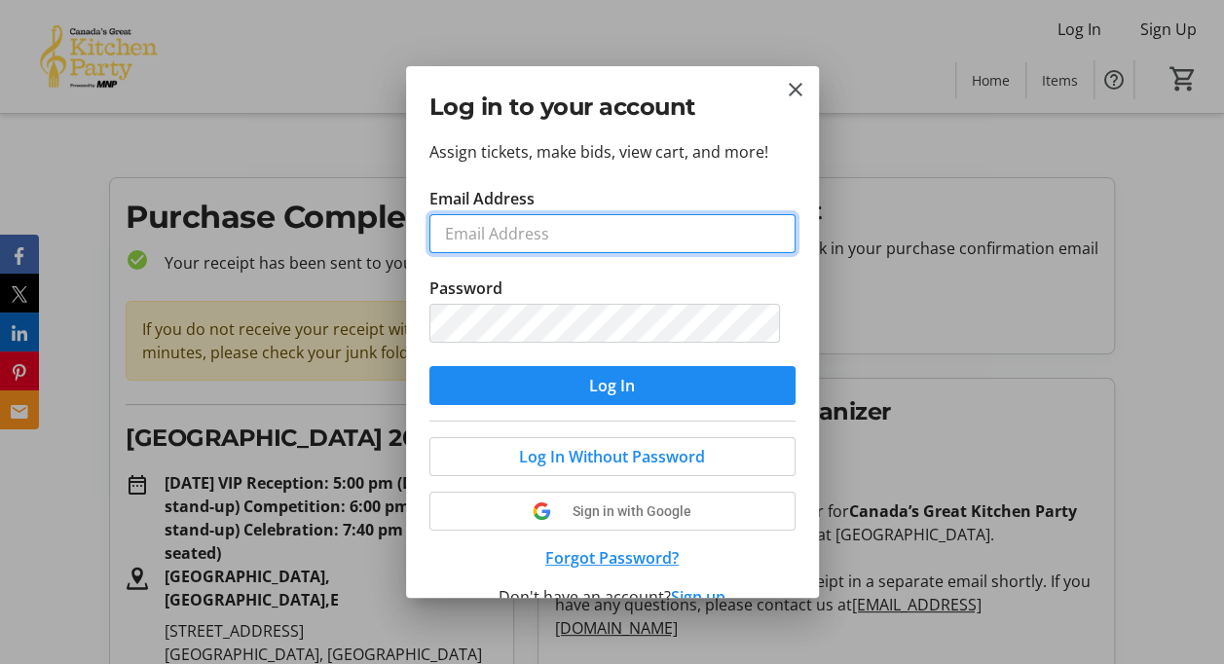
click at [564, 243] on input "Email Address" at bounding box center [613, 233] width 366 height 39
type input "[EMAIL_ADDRESS][DOMAIN_NAME]"
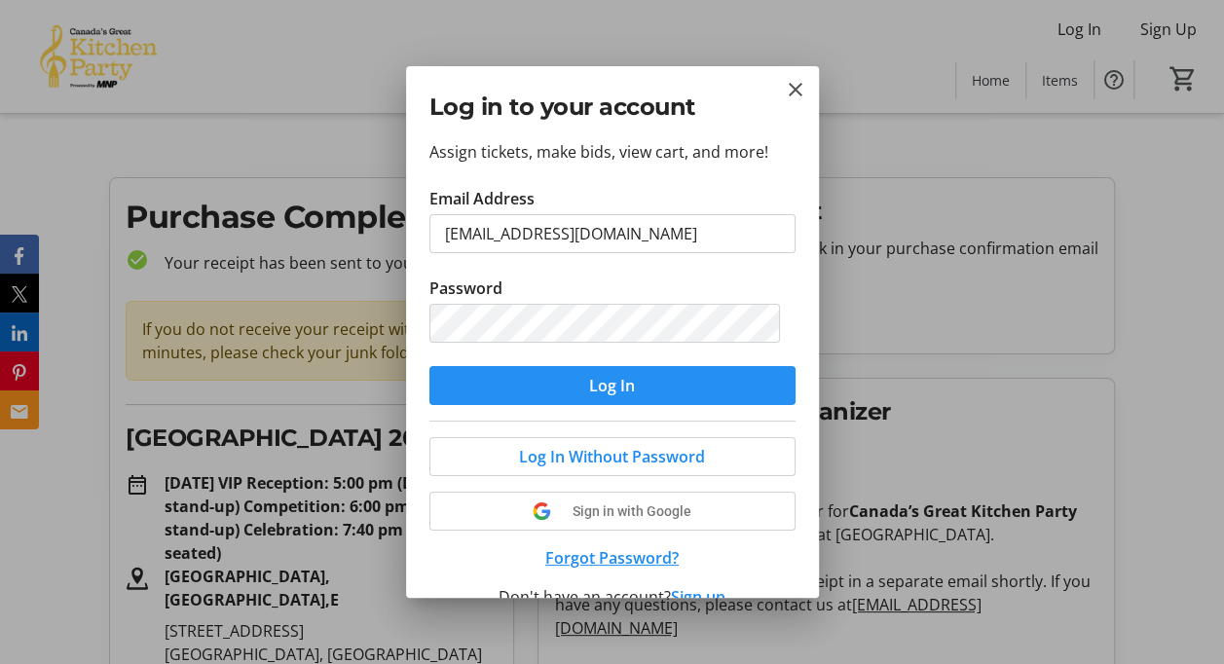
click at [544, 378] on span "submit" at bounding box center [613, 385] width 366 height 47
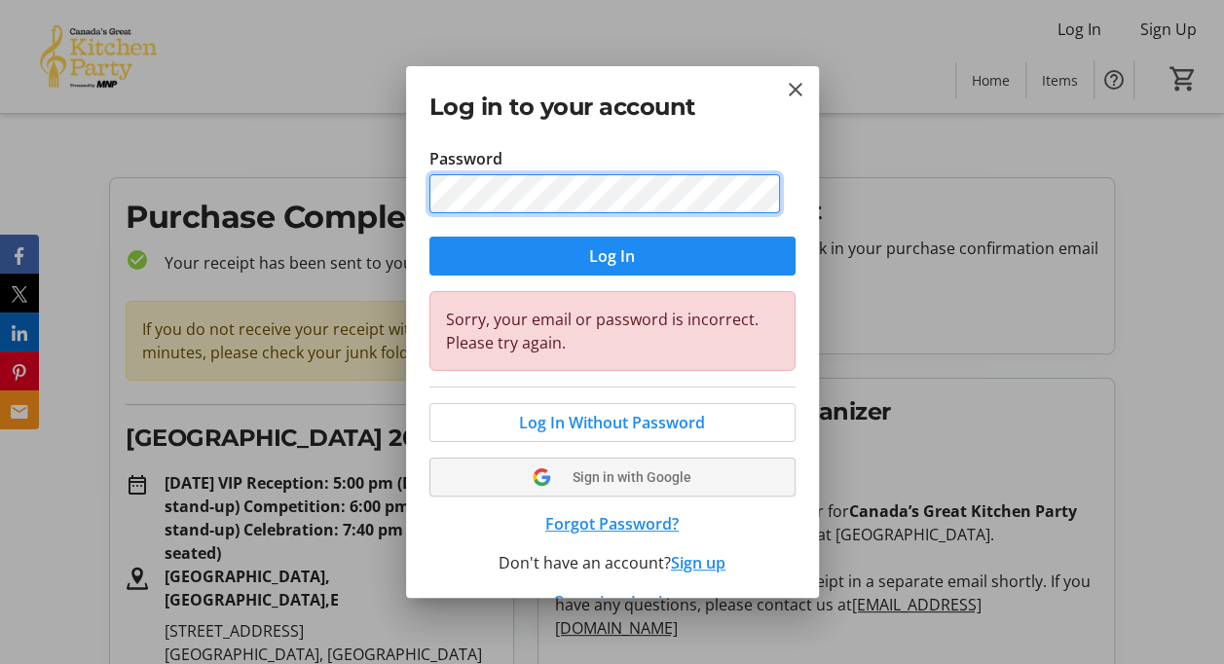
scroll to position [165, 0]
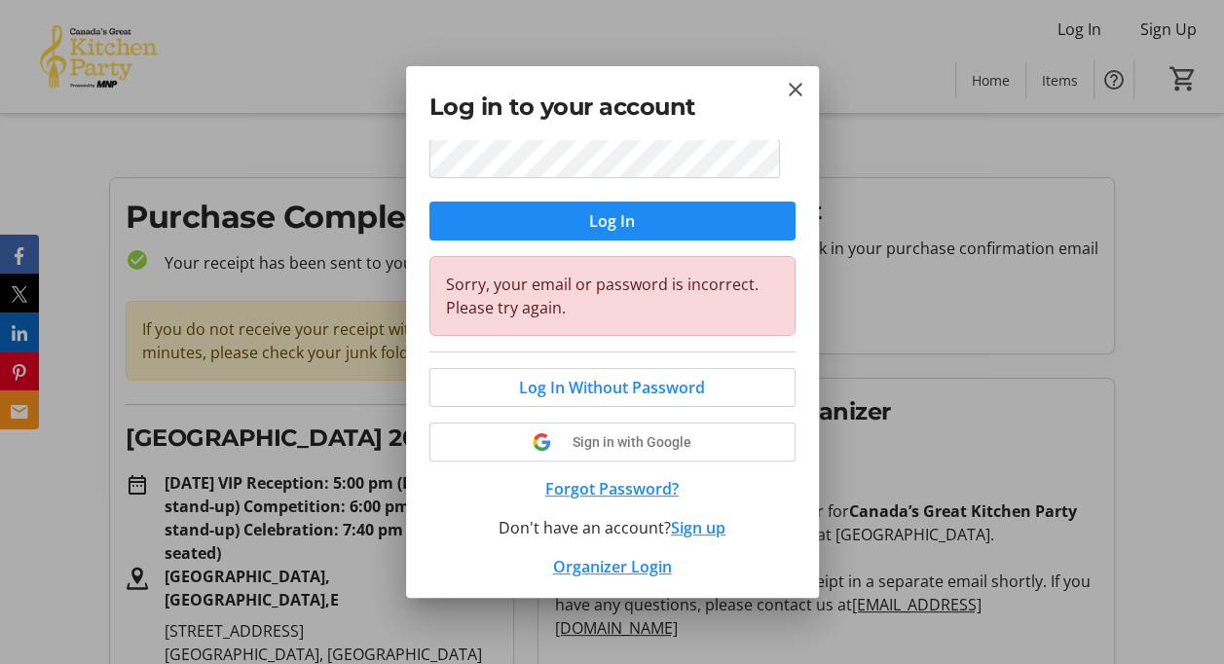
click at [636, 481] on button "Forgot Password?" at bounding box center [613, 488] width 366 height 23
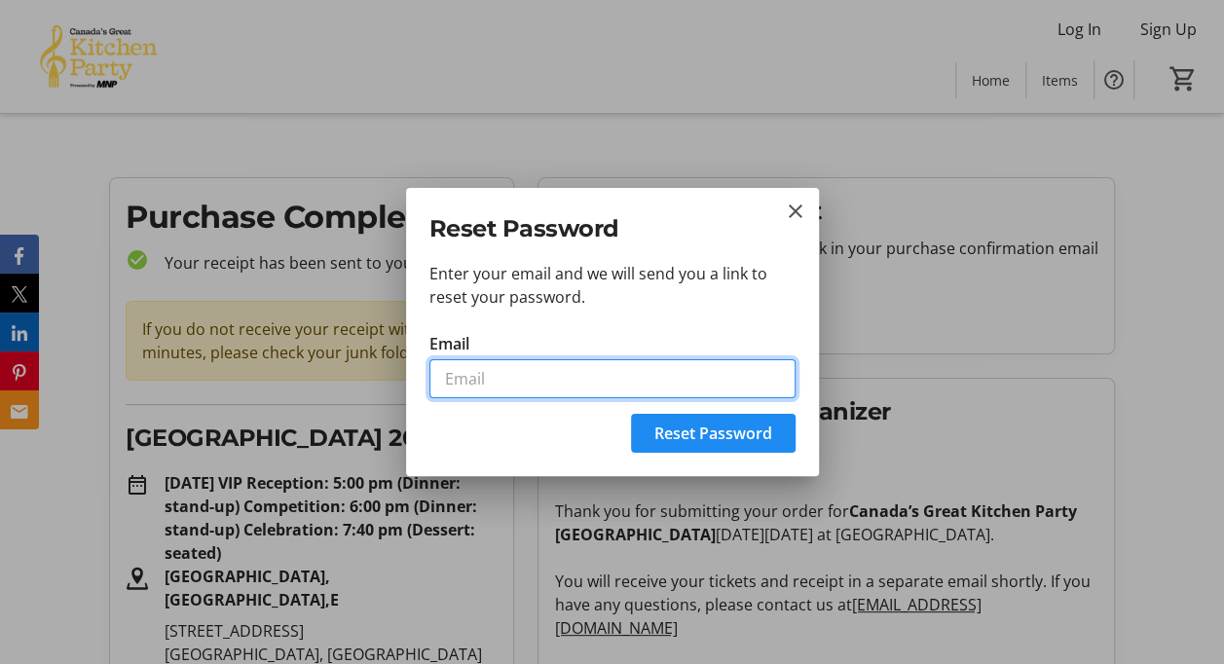
click at [618, 367] on input "Email" at bounding box center [613, 378] width 366 height 39
type input "[EMAIL_ADDRESS][DOMAIN_NAME]"
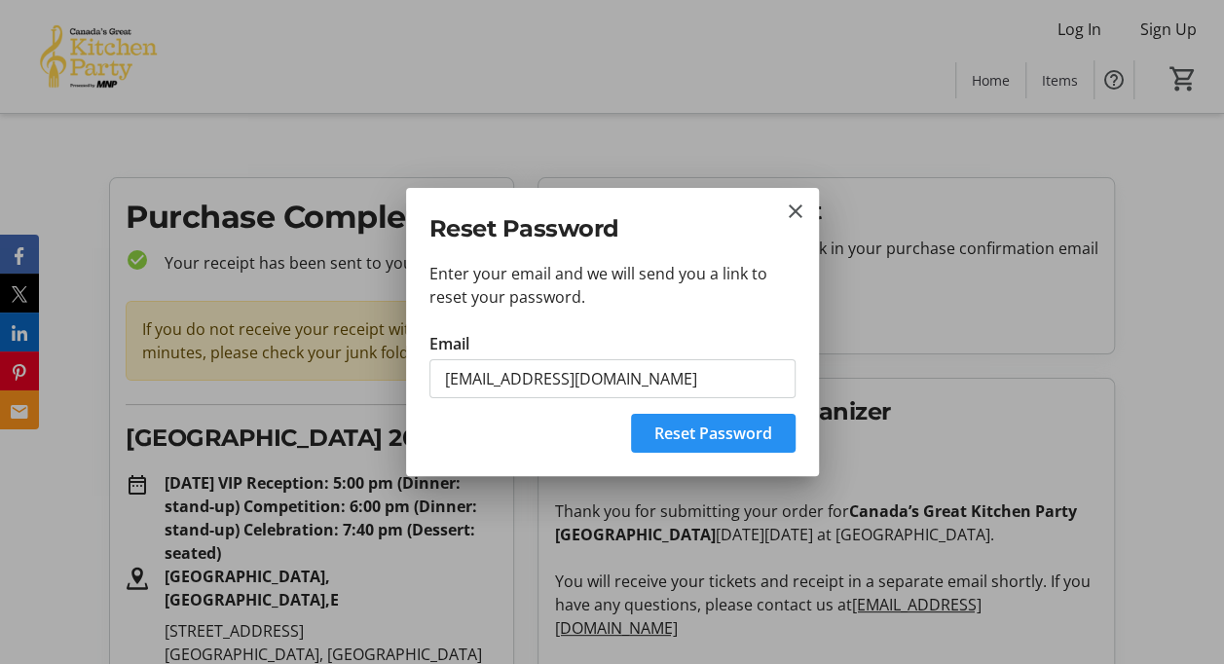
click at [699, 430] on span "Reset Password" at bounding box center [714, 433] width 118 height 23
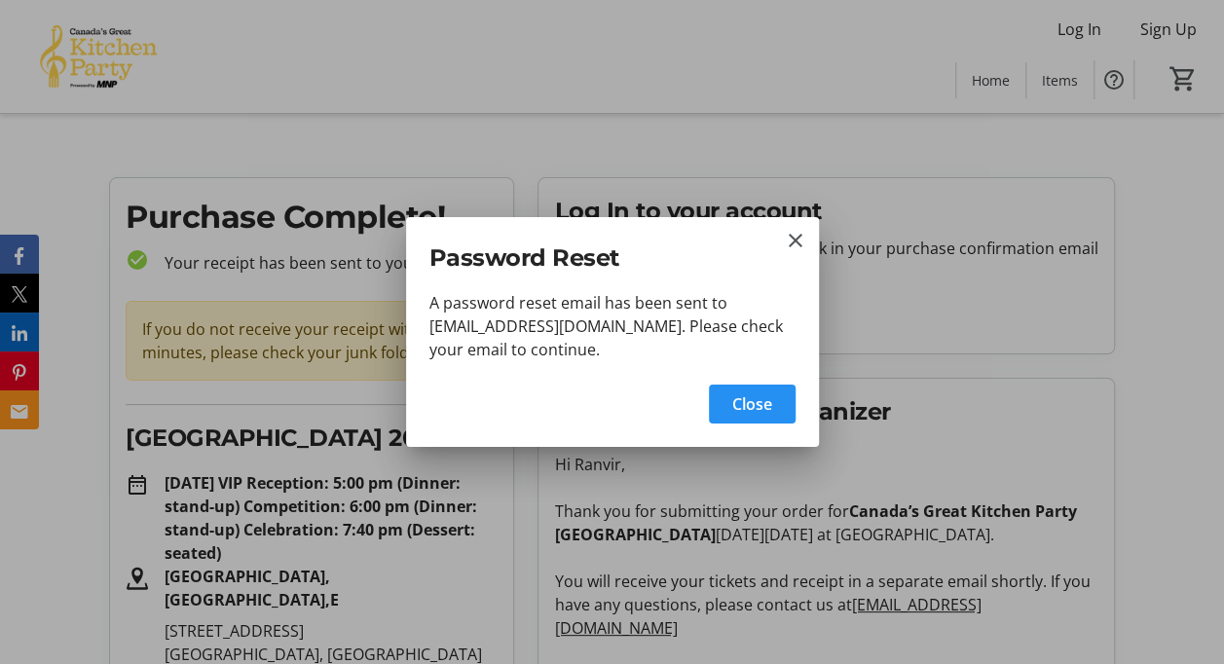
click at [773, 400] on span "button" at bounding box center [752, 404] width 87 height 47
